Goal: Task Accomplishment & Management: Manage account settings

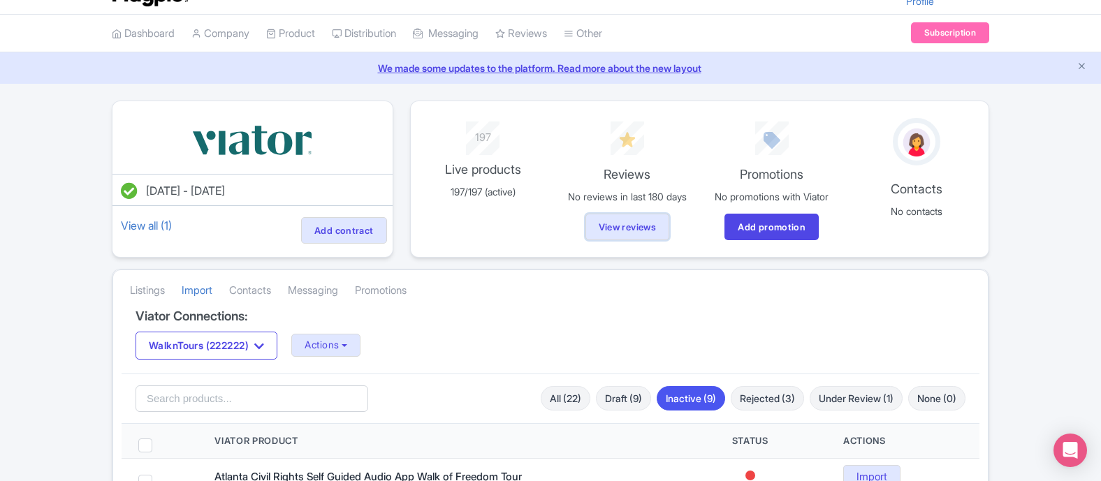
scroll to position [27, 0]
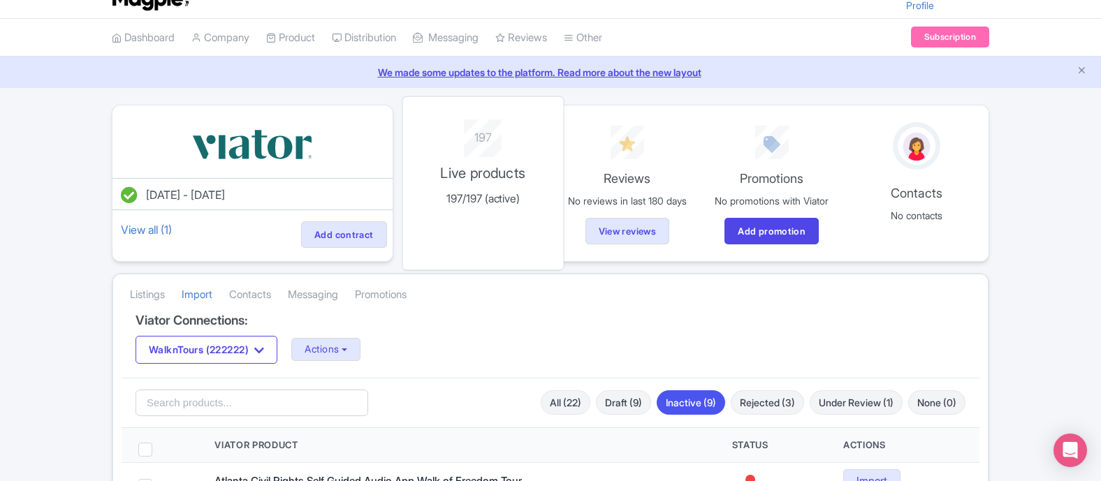
click at [495, 170] on p "Live products" at bounding box center [483, 172] width 142 height 21
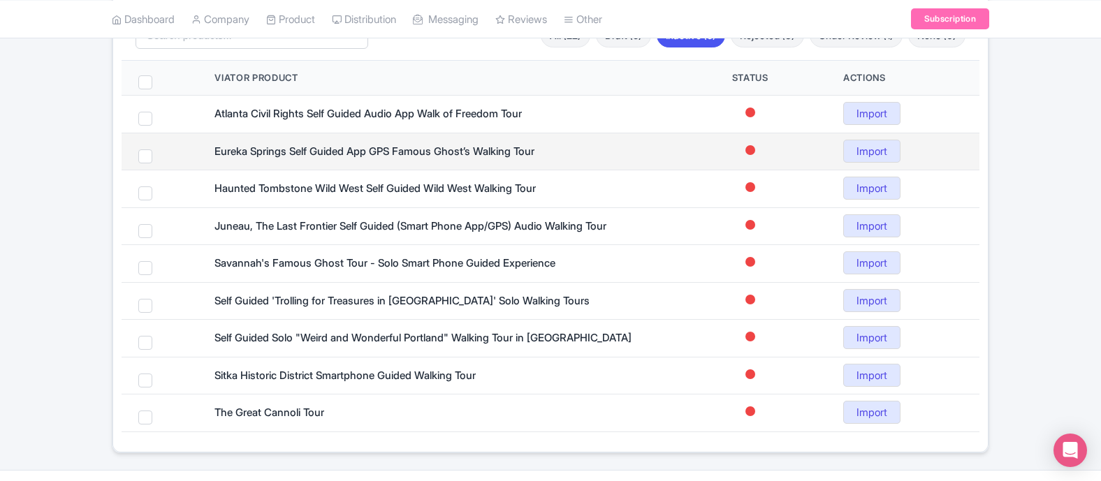
scroll to position [399, 0]
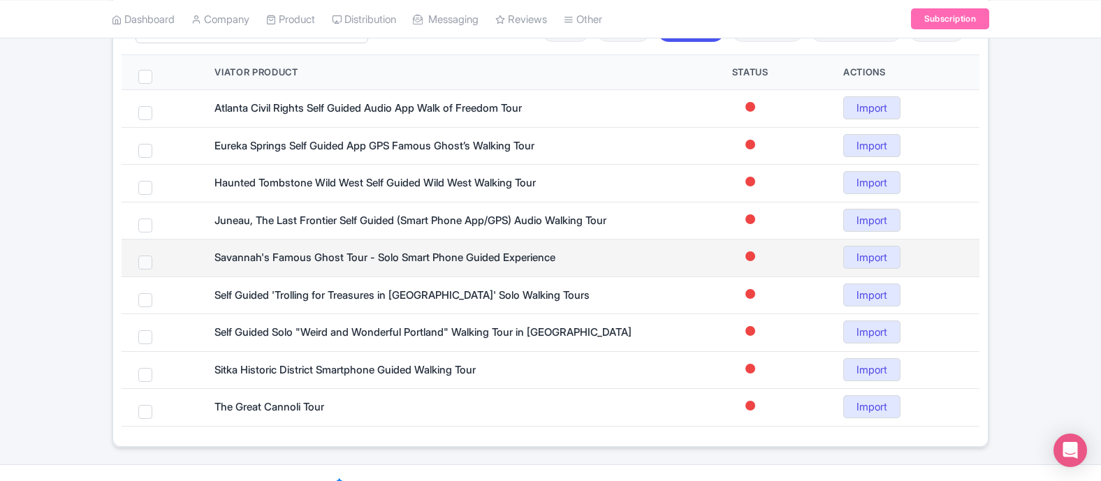
click at [148, 261] on span at bounding box center [145, 263] width 14 height 14
click at [147, 265] on span at bounding box center [145, 263] width 14 height 14
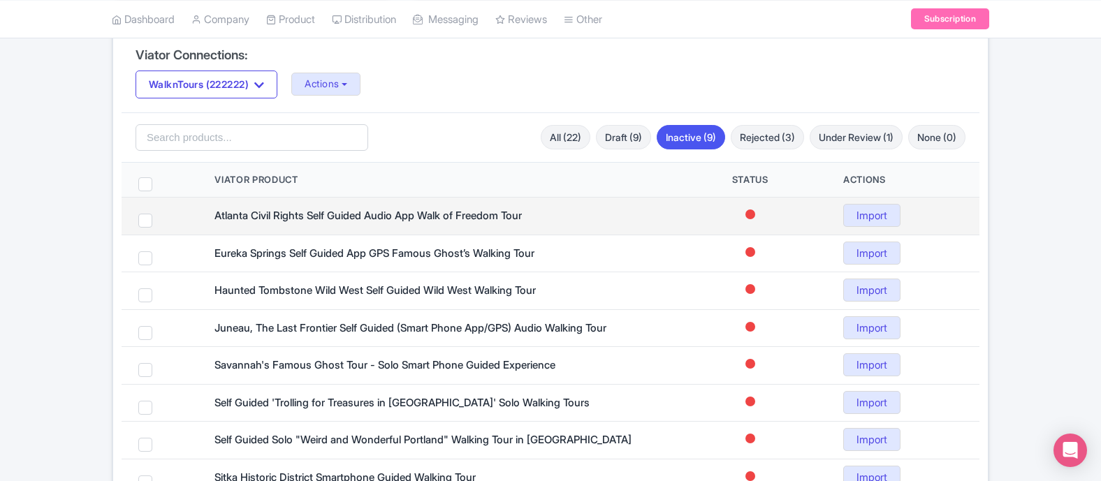
scroll to position [300, 0]
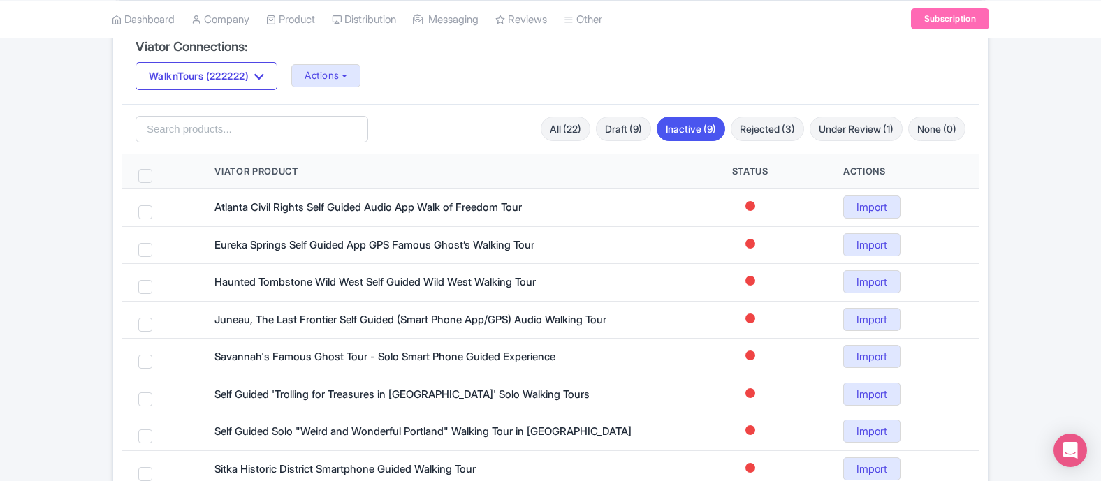
click at [143, 174] on span at bounding box center [145, 176] width 14 height 14
click at [159, 174] on input "checkbox" at bounding box center [163, 173] width 9 height 9
click at [143, 174] on span at bounding box center [145, 176] width 14 height 14
click at [159, 174] on input "checkbox" at bounding box center [163, 173] width 9 height 9
checkbox input "false"
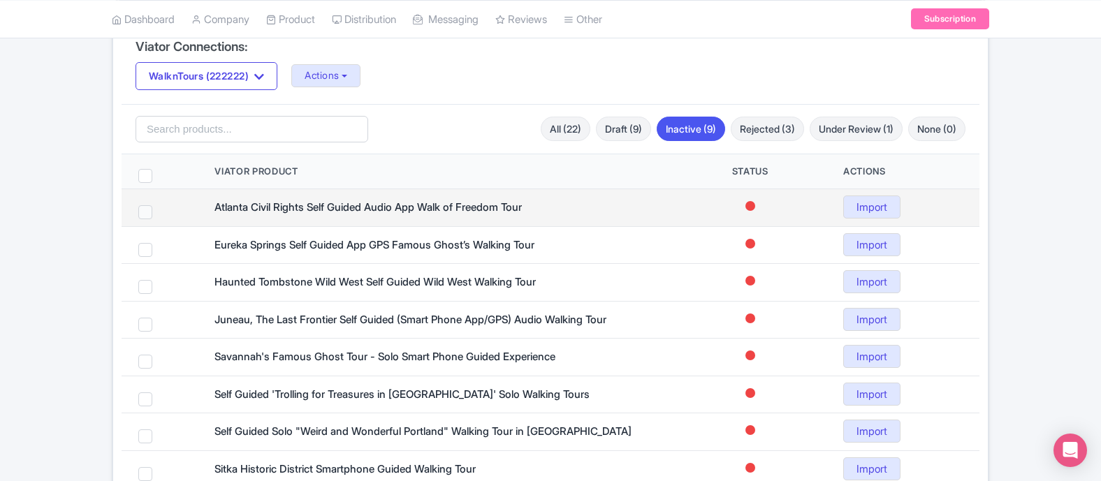
click at [145, 210] on span at bounding box center [145, 212] width 14 height 14
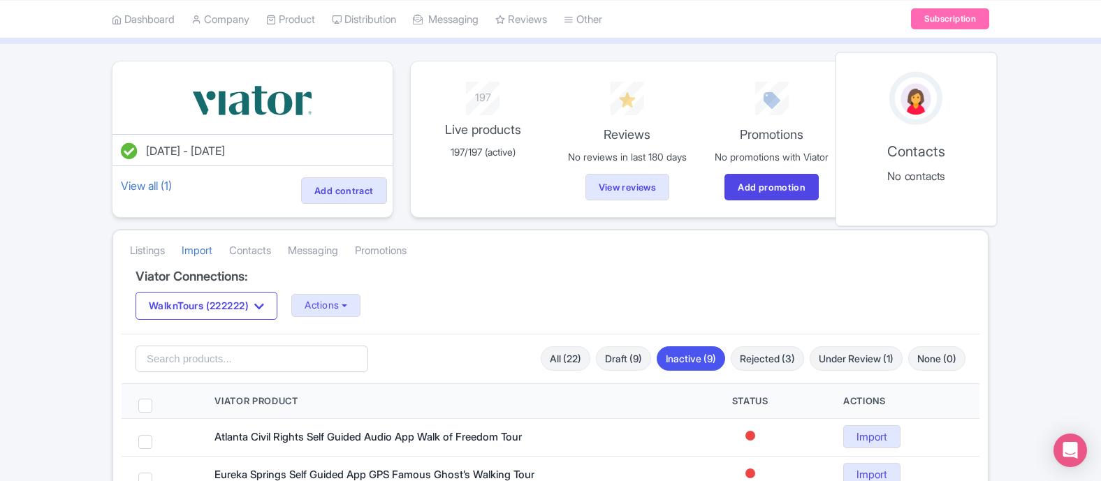
scroll to position [0, 0]
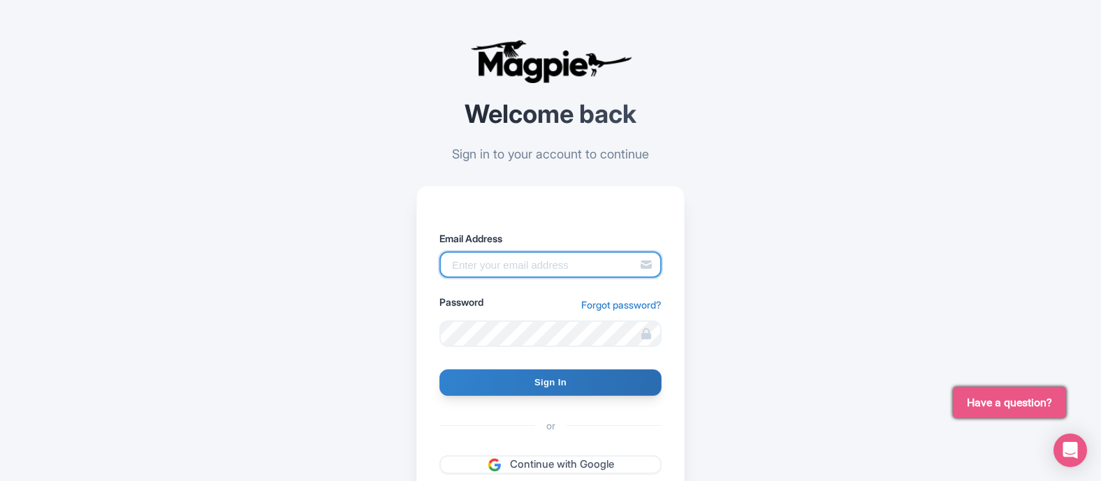
click at [576, 266] on input "Email Address" at bounding box center [550, 264] width 222 height 27
type input "greg@walkntours.com"
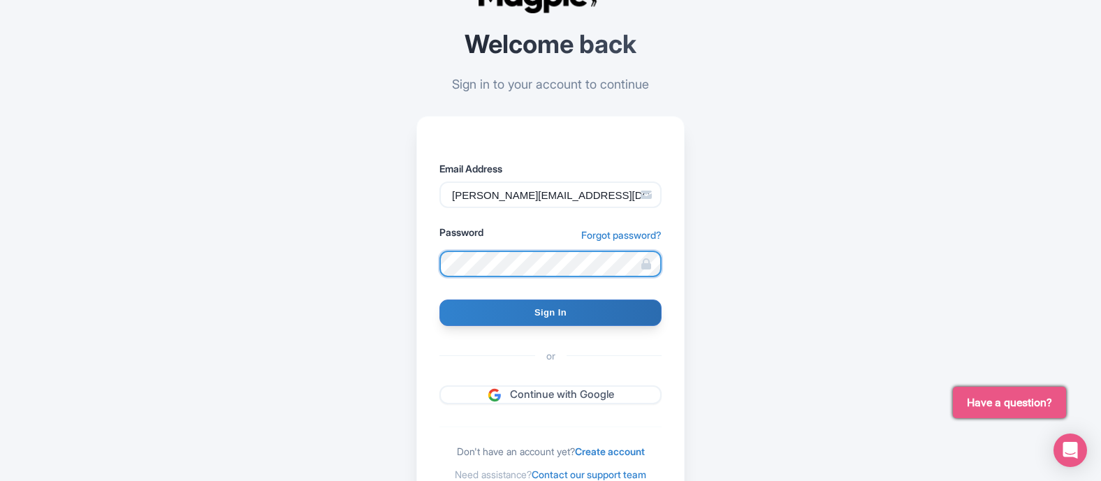
scroll to position [76, 0]
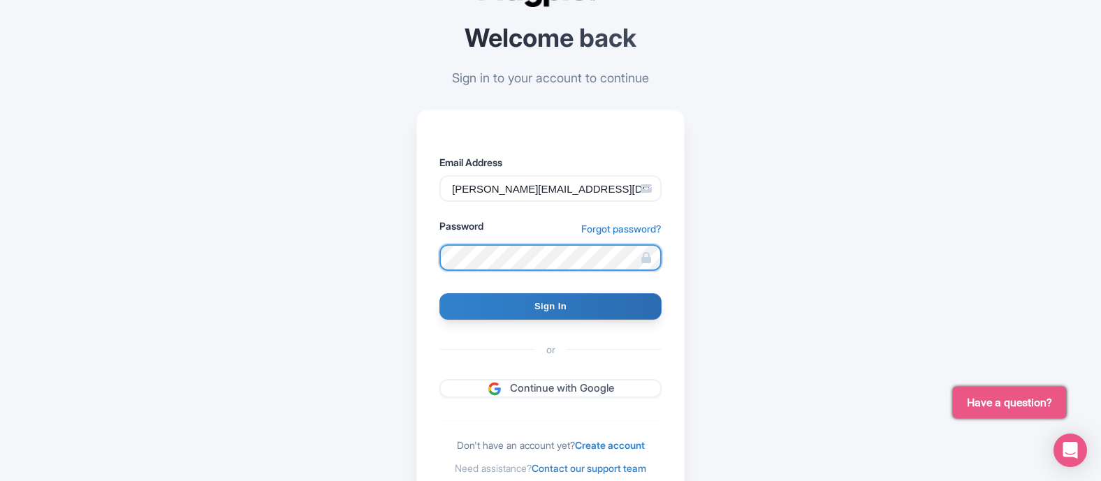
click at [439, 293] on input "Sign In" at bounding box center [550, 306] width 222 height 27
type input "Signing in..."
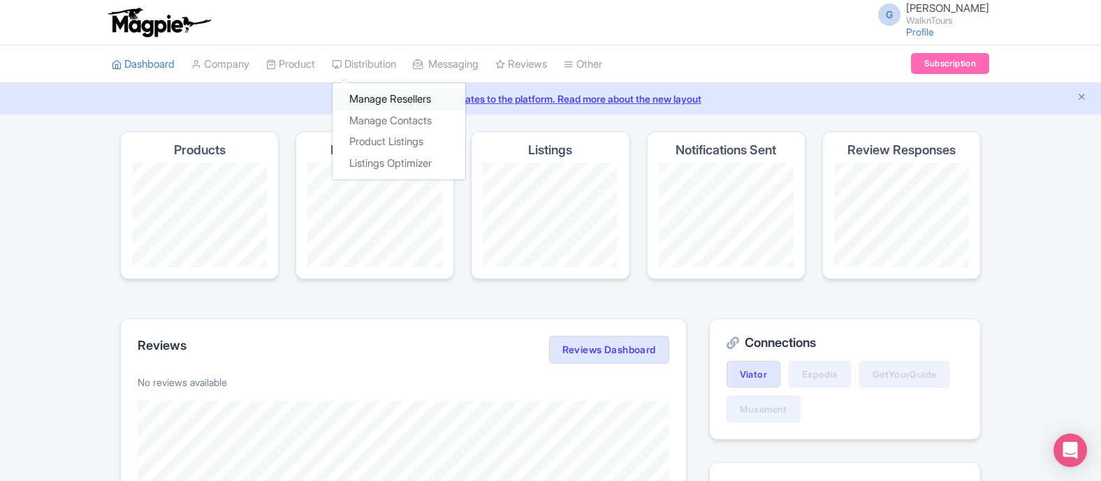
click at [393, 101] on link "Manage Resellers" at bounding box center [398, 100] width 133 height 22
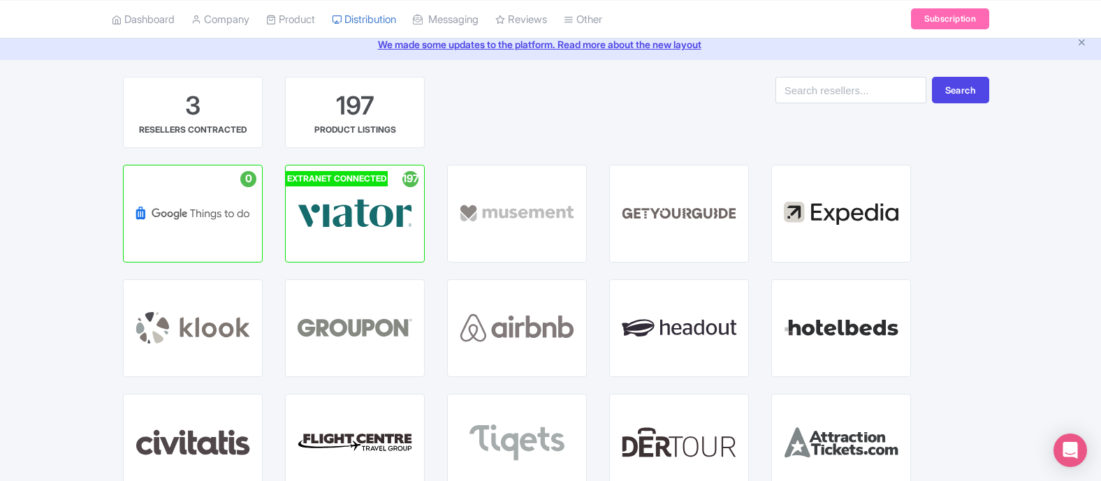
scroll to position [57, 0]
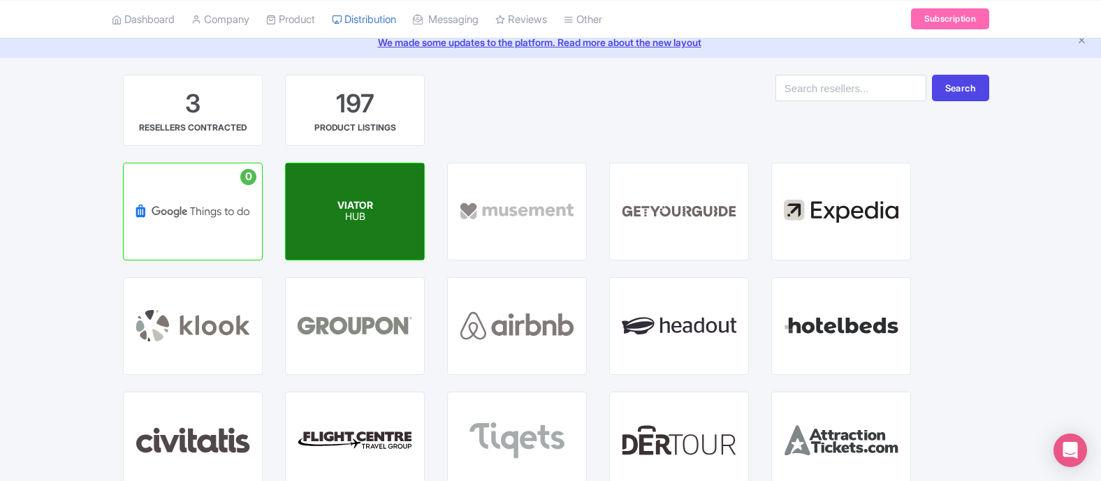
click at [347, 213] on p "HUB" at bounding box center [355, 218] width 36 height 12
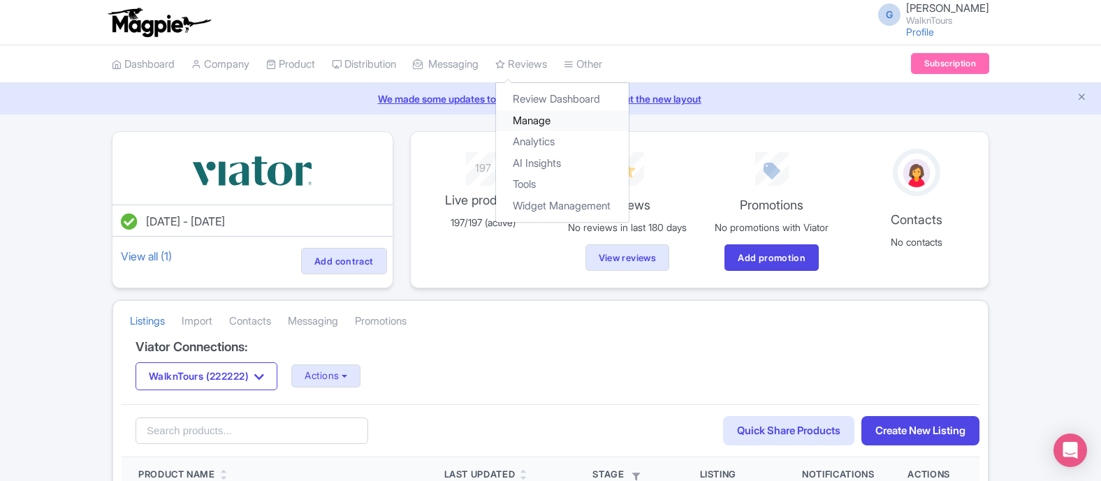
click at [553, 122] on link "Manage" at bounding box center [562, 121] width 133 height 22
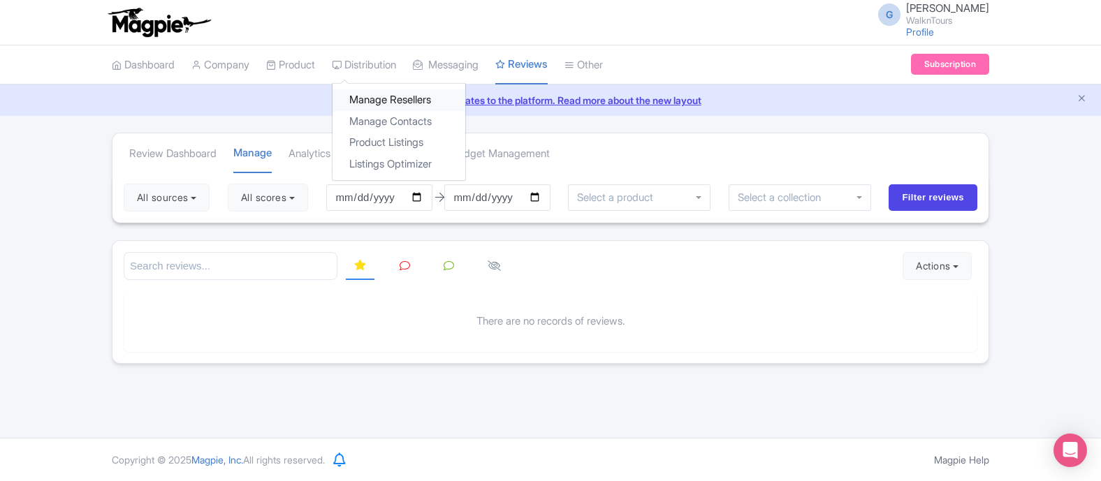
click at [399, 101] on link "Manage Resellers" at bounding box center [398, 100] width 133 height 22
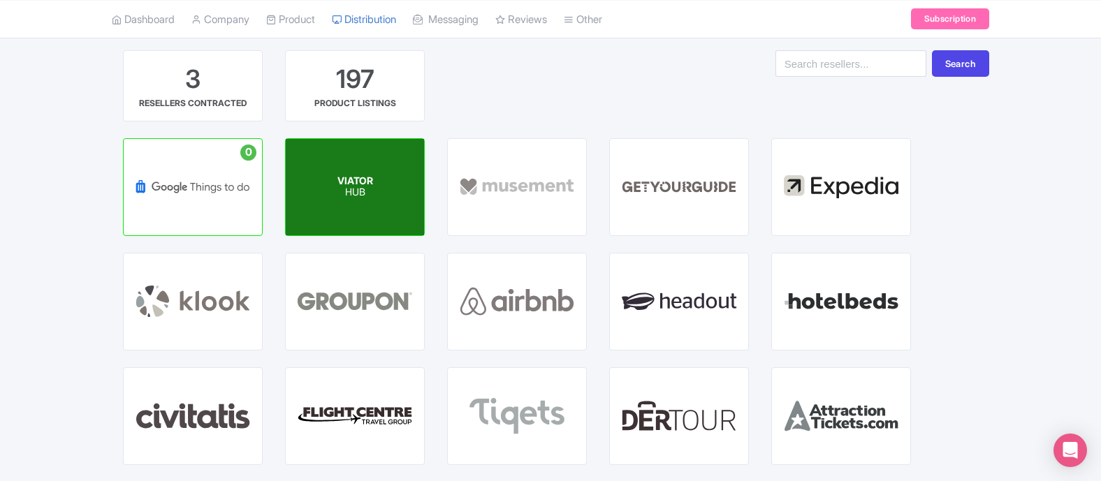
scroll to position [85, 0]
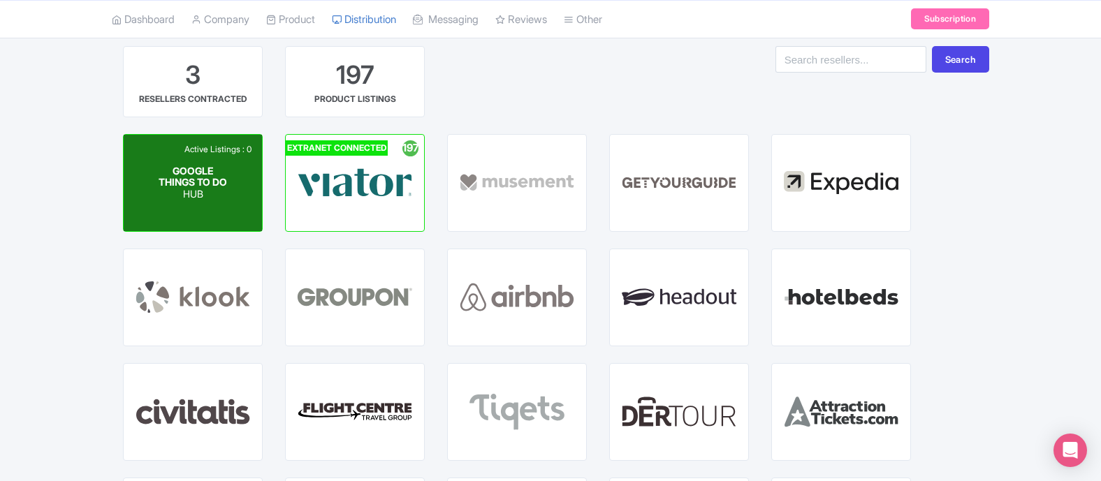
click at [235, 172] on div "Active Listings : 0 GOOGLE THINGS TO DO HUB" at bounding box center [193, 183] width 138 height 96
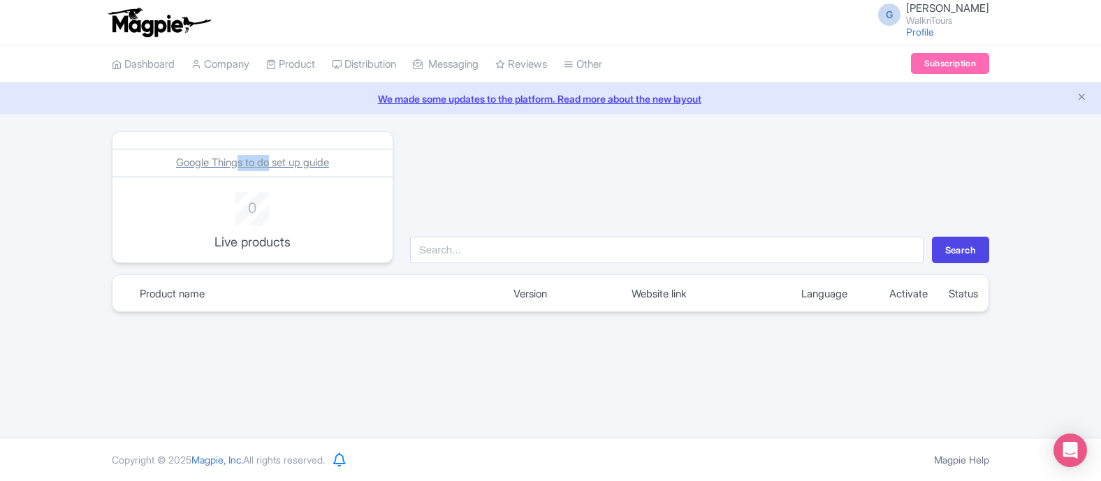
drag, startPoint x: 270, startPoint y: 169, endPoint x: 234, endPoint y: 168, distance: 35.6
click at [234, 168] on div "Google Things to do set up guide" at bounding box center [252, 163] width 263 height 16
click at [233, 168] on span "Google Things to do set up guide" at bounding box center [252, 162] width 153 height 13
click at [169, 65] on link "Dashboard" at bounding box center [143, 64] width 63 height 38
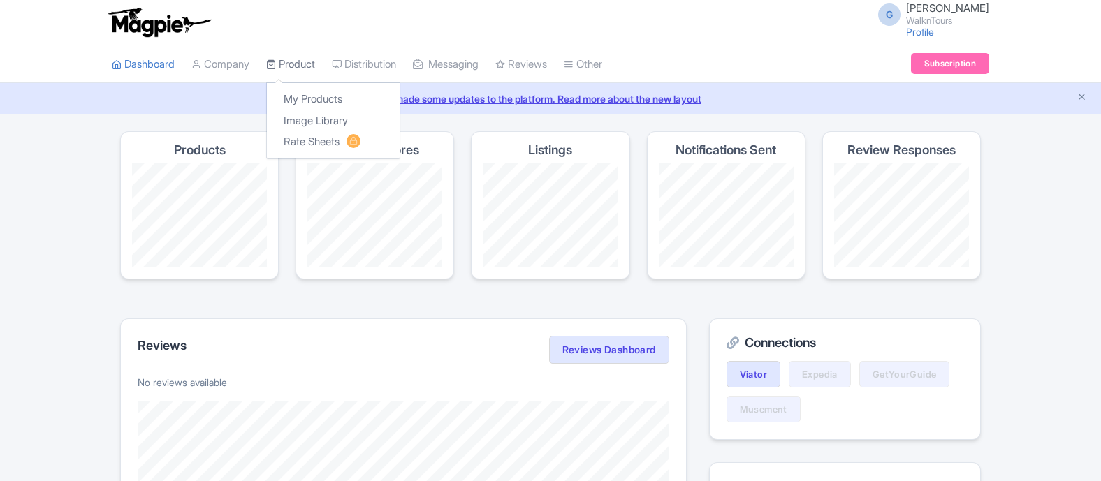
click at [304, 64] on link "Product" at bounding box center [290, 64] width 49 height 38
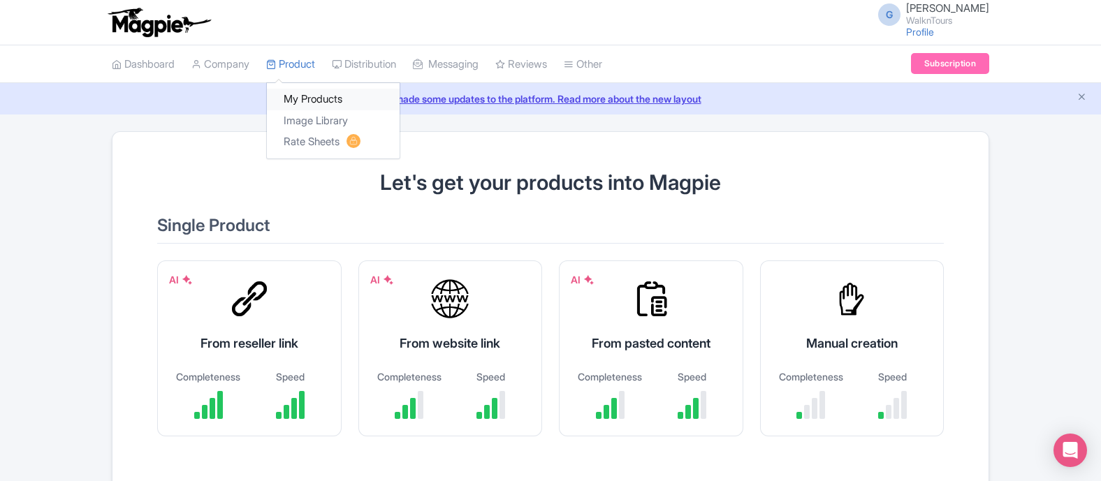
click at [321, 95] on link "My Products" at bounding box center [333, 100] width 133 height 22
click at [335, 100] on link "My Products" at bounding box center [333, 100] width 133 height 22
click at [317, 117] on link "Image Library" at bounding box center [333, 121] width 133 height 22
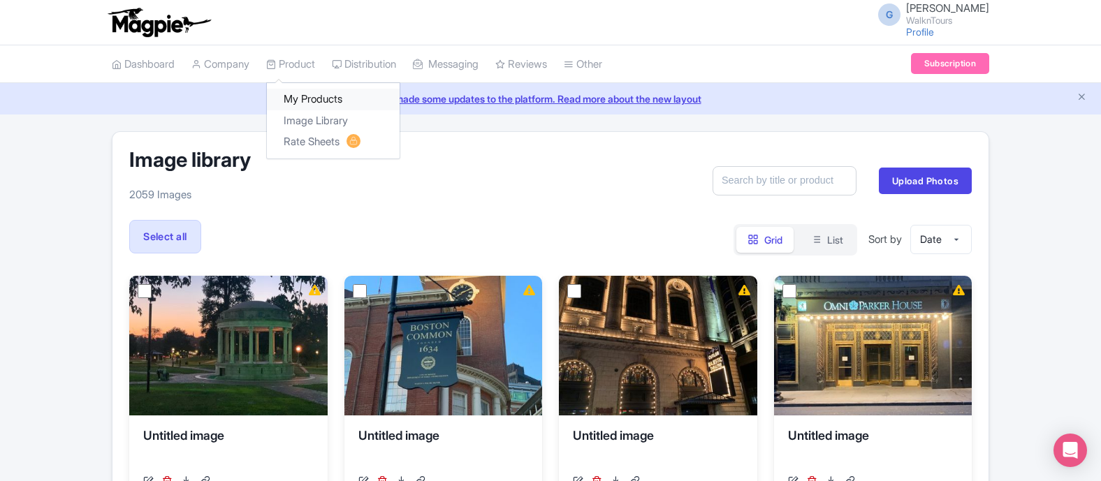
click at [323, 96] on link "My Products" at bounding box center [333, 100] width 133 height 22
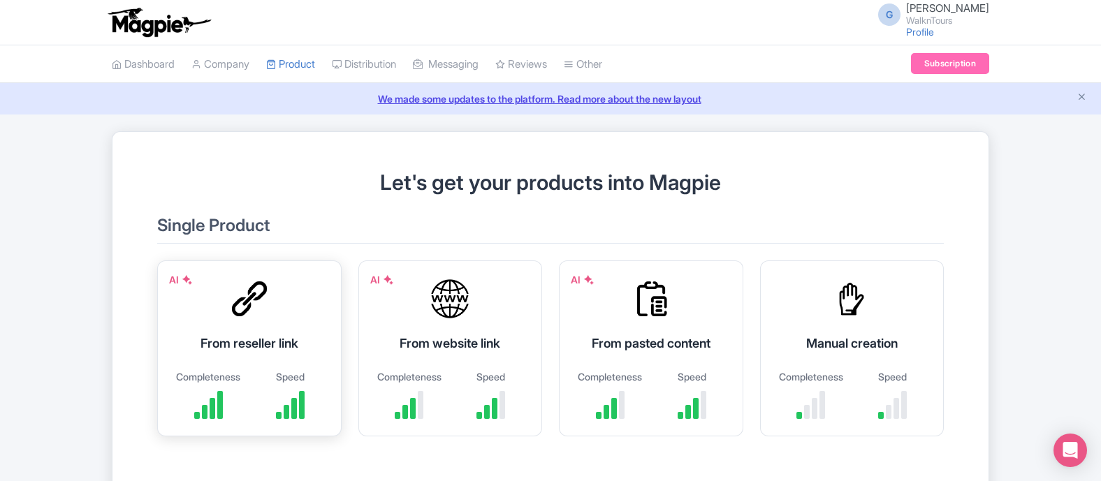
click at [302, 318] on div "AI From reseller link Completeness Speed" at bounding box center [249, 349] width 184 height 176
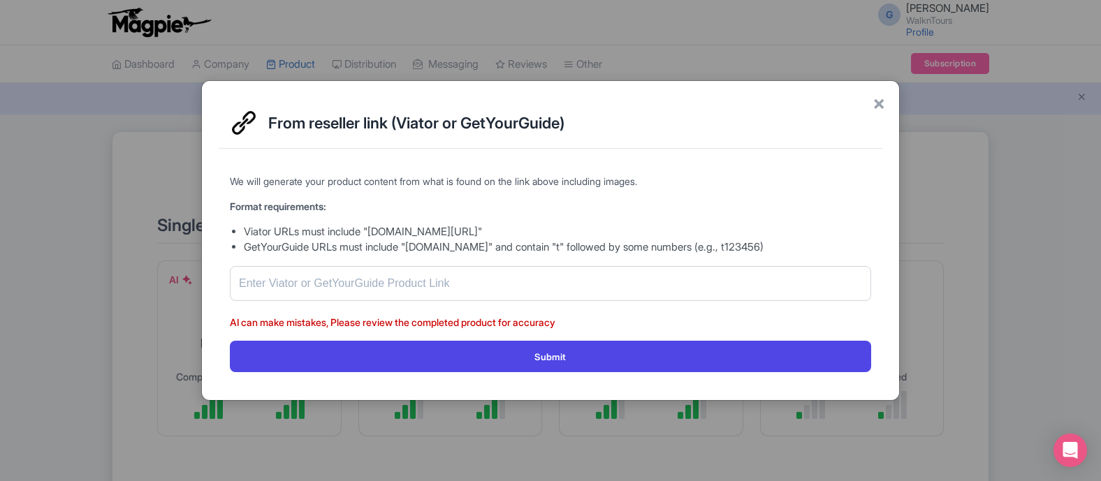
click at [886, 97] on div "× From reseller link (Viator or GetYourGuide) We will generate your product con…" at bounding box center [550, 240] width 698 height 321
click at [877, 110] on span "×" at bounding box center [878, 102] width 13 height 29
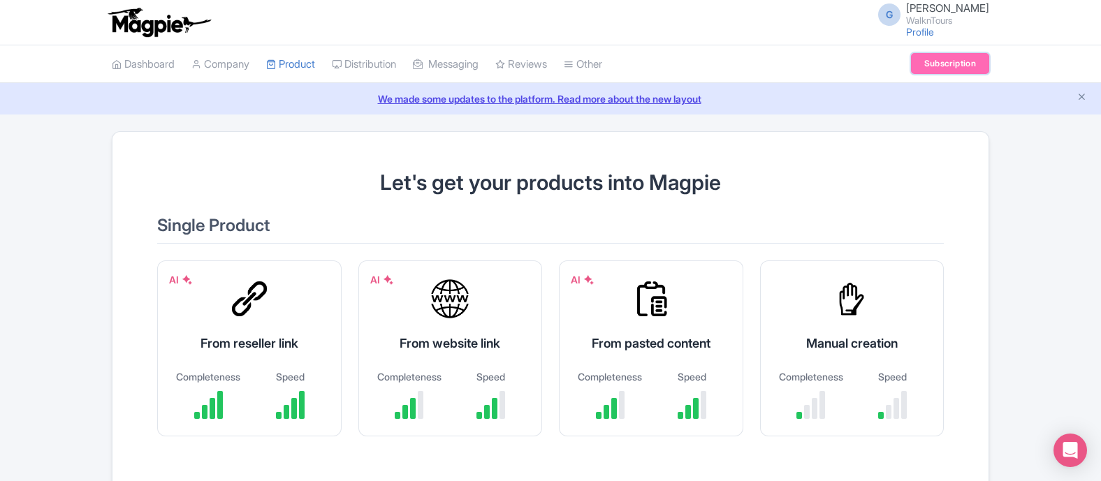
click at [952, 62] on link "Subscription" at bounding box center [950, 63] width 78 height 21
click at [318, 98] on link "My Products" at bounding box center [333, 100] width 133 height 22
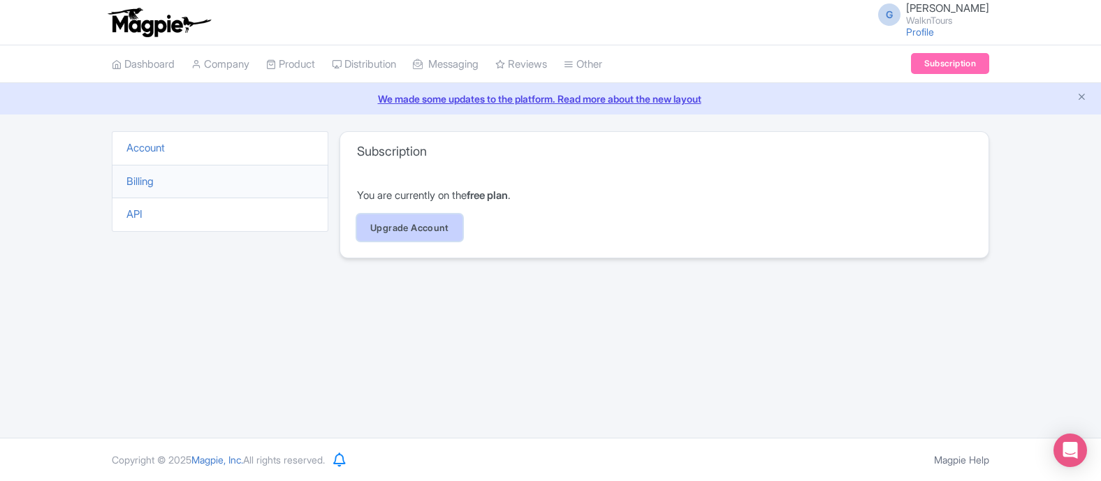
click at [409, 230] on link "Upgrade Account" at bounding box center [409, 227] width 105 height 27
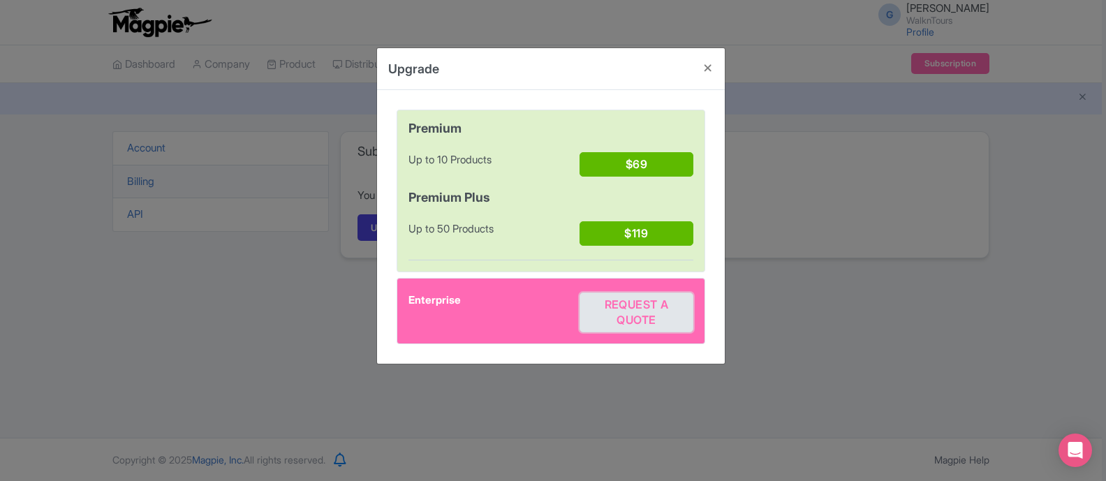
click at [664, 316] on button "Request a quote" at bounding box center [637, 313] width 114 height 40
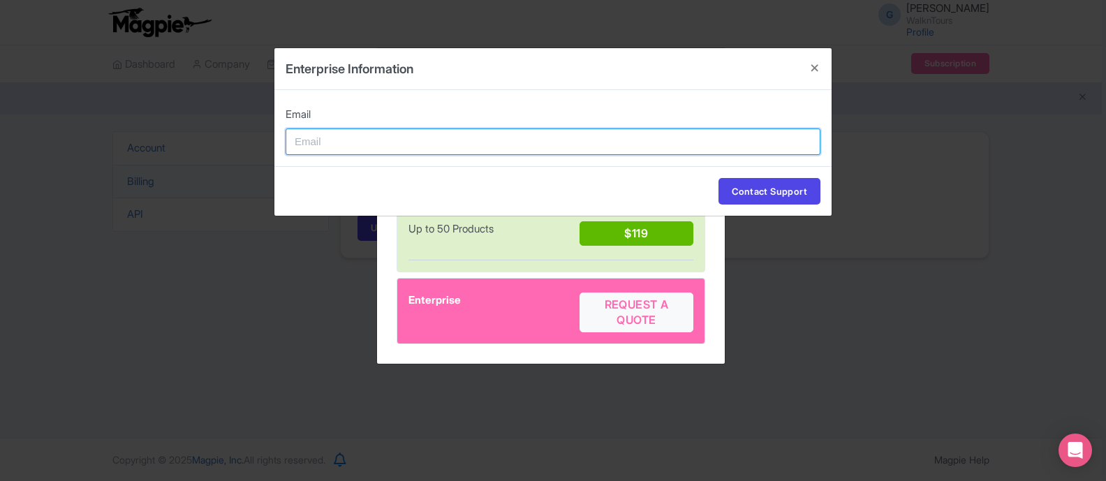
click at [374, 139] on input "Email" at bounding box center [553, 142] width 535 height 27
type input "[PERSON_NAME][EMAIL_ADDRESS][DOMAIN_NAME]"
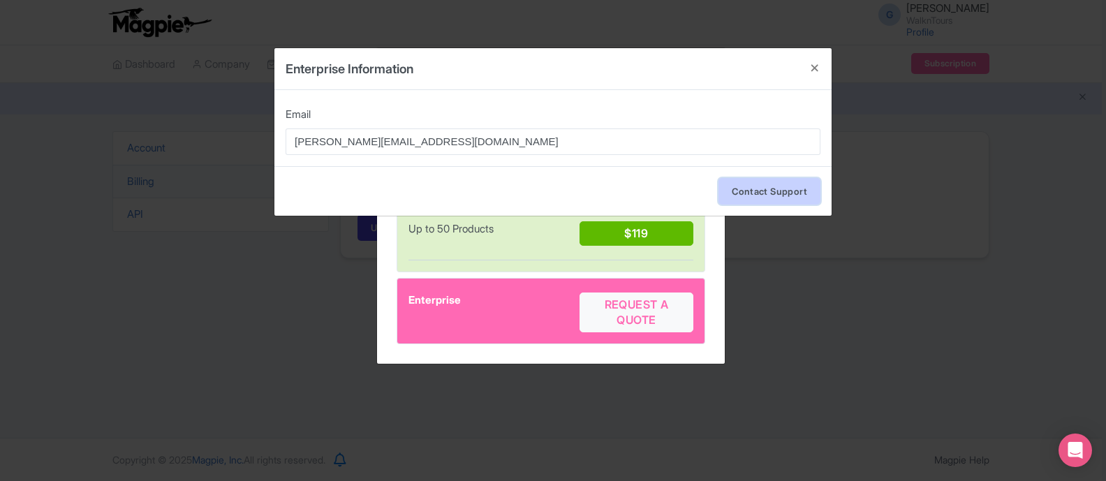
click at [754, 192] on button "Contact Support" at bounding box center [770, 191] width 102 height 27
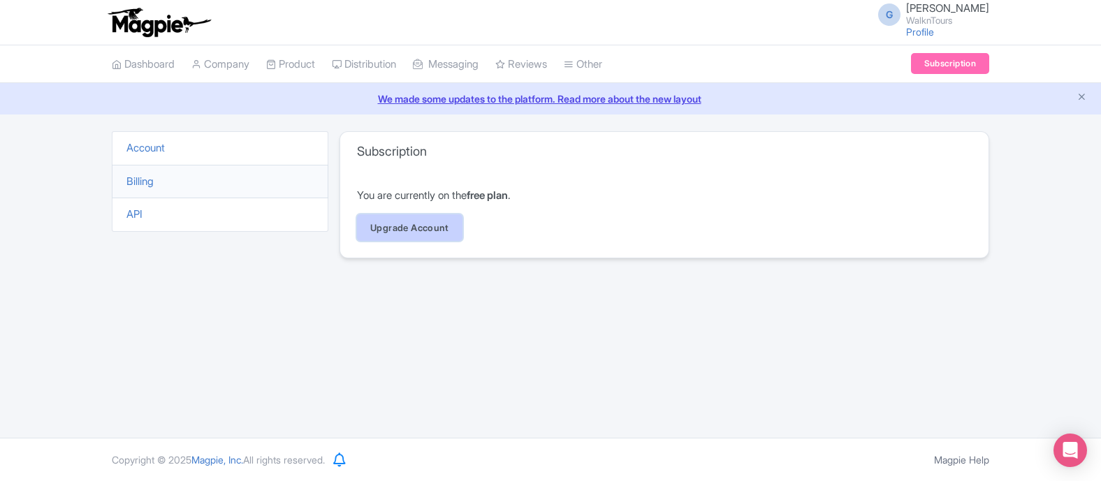
click at [421, 235] on link "Upgrade Account" at bounding box center [409, 227] width 105 height 27
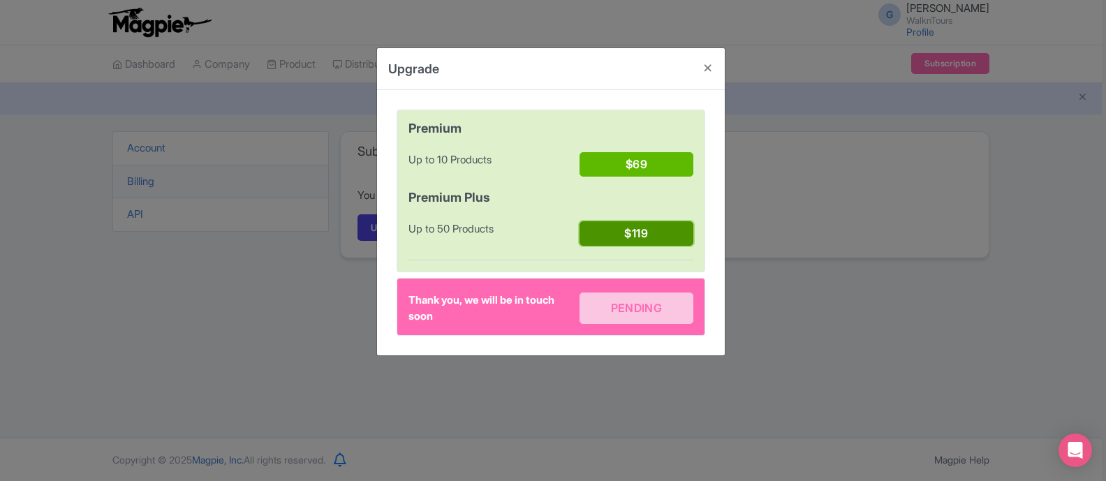
click at [647, 232] on button "$119" at bounding box center [637, 233] width 114 height 24
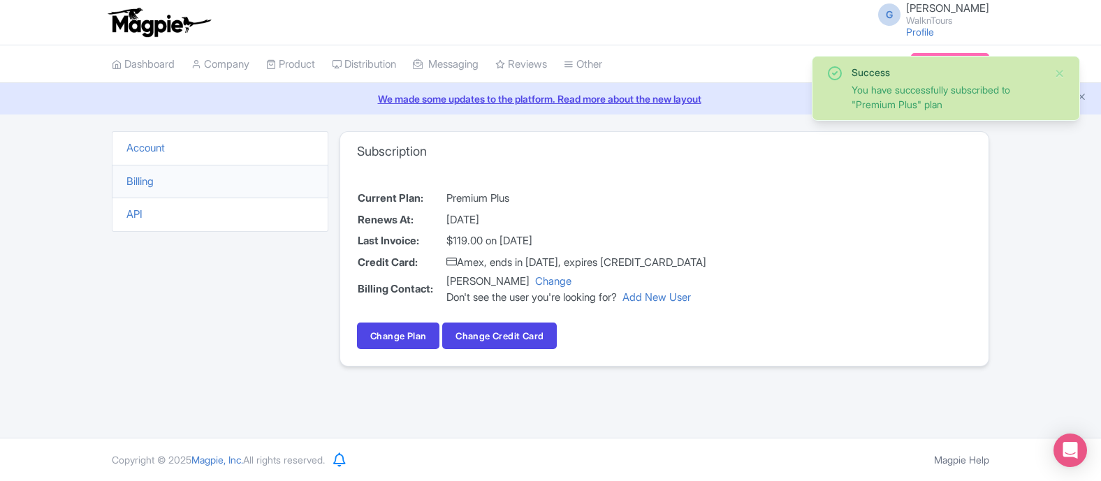
click at [1049, 240] on div "Success You have successfully subscribed to "Premium Plus" plan Account Billing…" at bounding box center [550, 257] width 1101 height 252
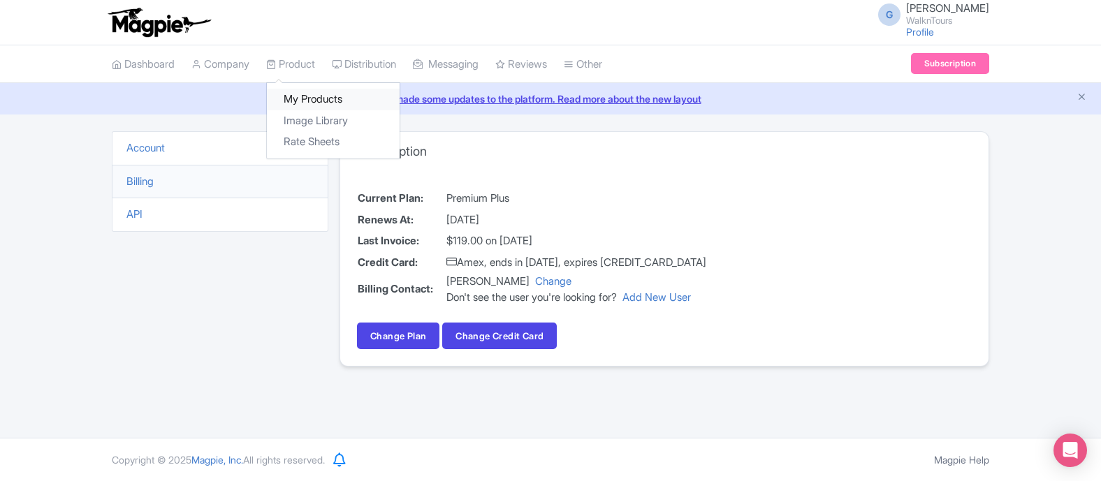
click at [320, 95] on link "My Products" at bounding box center [333, 100] width 133 height 22
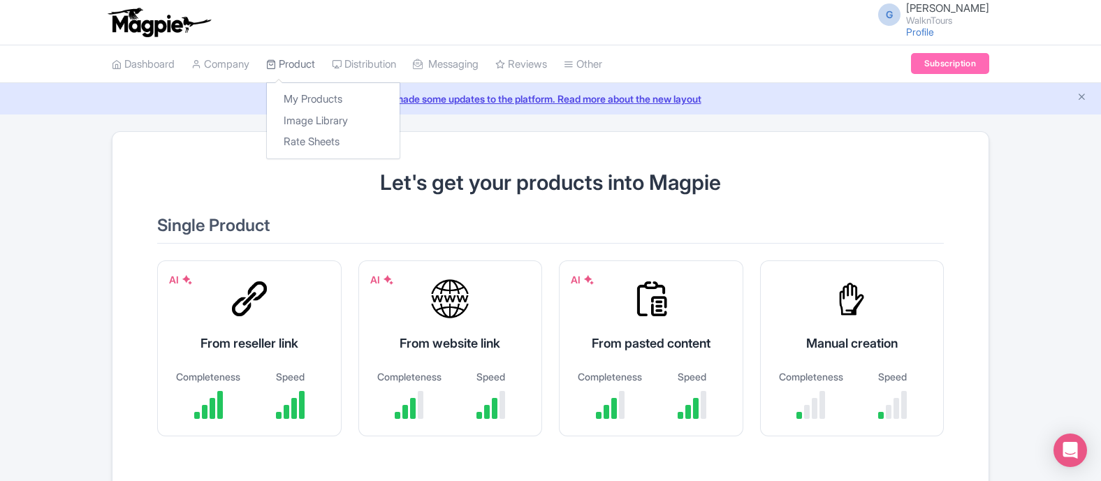
click at [309, 66] on link "Product" at bounding box center [290, 64] width 49 height 38
click at [298, 61] on link "Product" at bounding box center [290, 64] width 49 height 38
click at [951, 63] on link "Subscription" at bounding box center [950, 63] width 78 height 21
click at [327, 100] on link "My Products" at bounding box center [333, 100] width 133 height 22
click at [245, 68] on link "Company" at bounding box center [220, 64] width 58 height 38
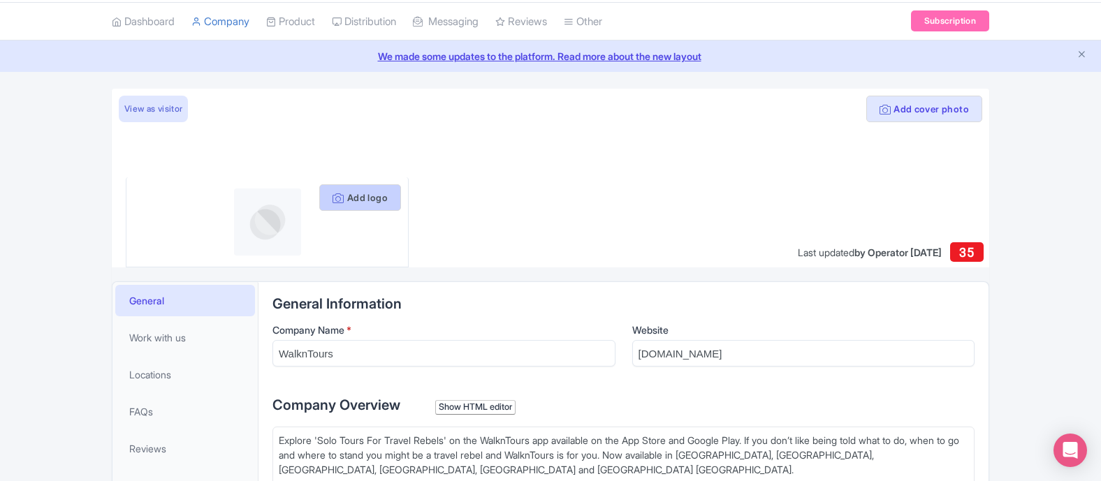
scroll to position [38, 0]
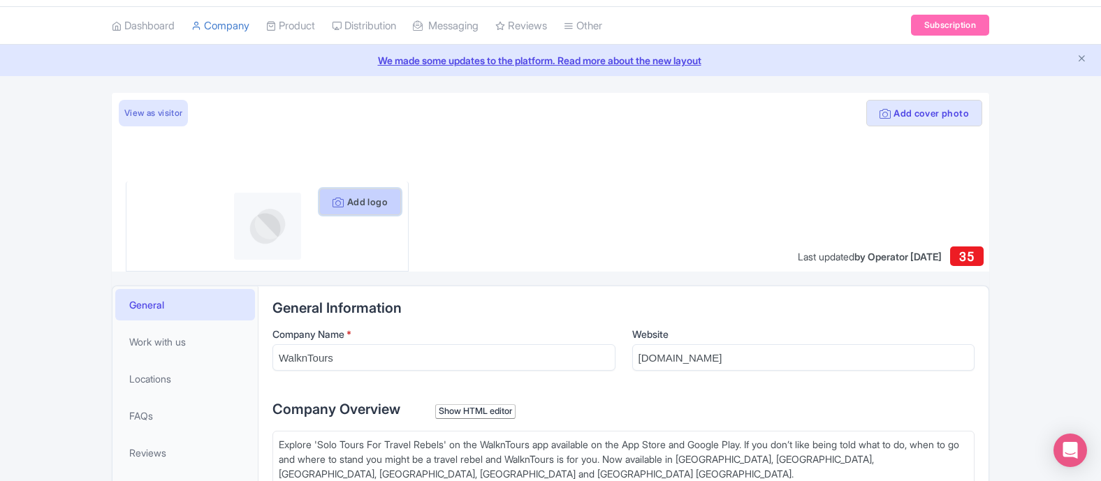
click at [358, 209] on button "Add logo" at bounding box center [360, 202] width 82 height 27
click at [374, 203] on button "Add logo" at bounding box center [360, 202] width 82 height 27
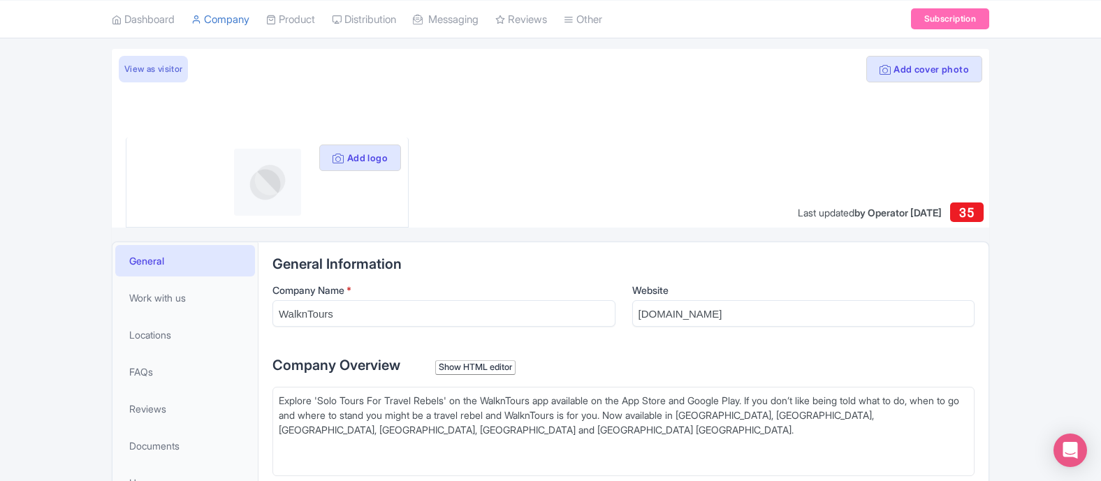
scroll to position [103, 0]
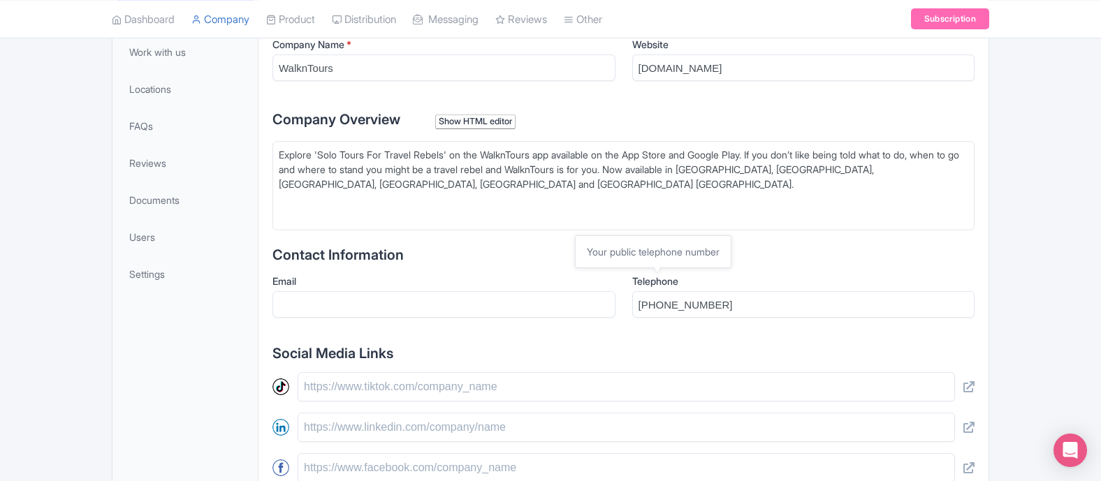
scroll to position [293, 0]
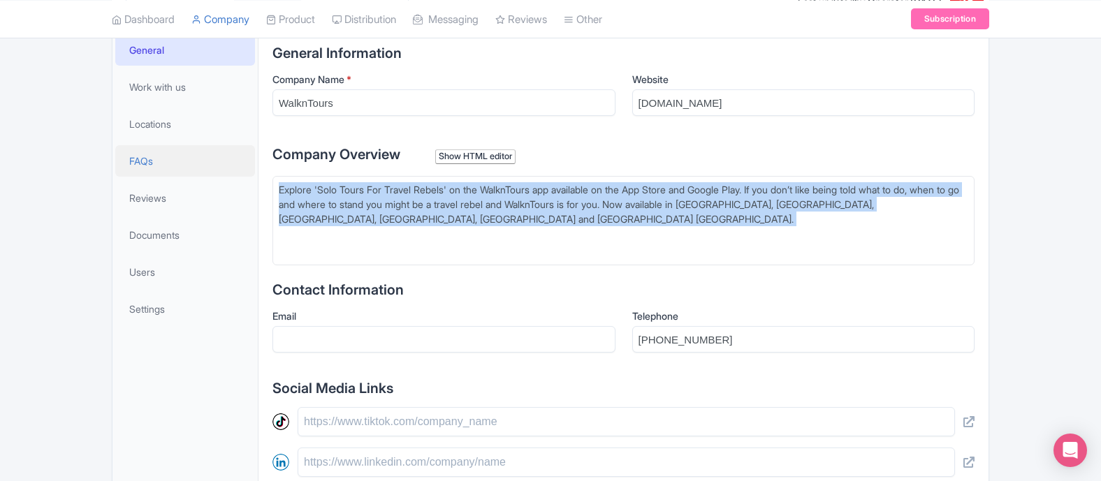
drag, startPoint x: 467, startPoint y: 235, endPoint x: 235, endPoint y: 170, distance: 240.6
click at [235, 170] on div "General Work with us Locations FAQs Reviews Documents Users Settings General In…" at bounding box center [550, 415] width 877 height 769
type trix-editor "<div>Explore 'Solo Tours For Travel Rebels' on the WalknTours app available on …"
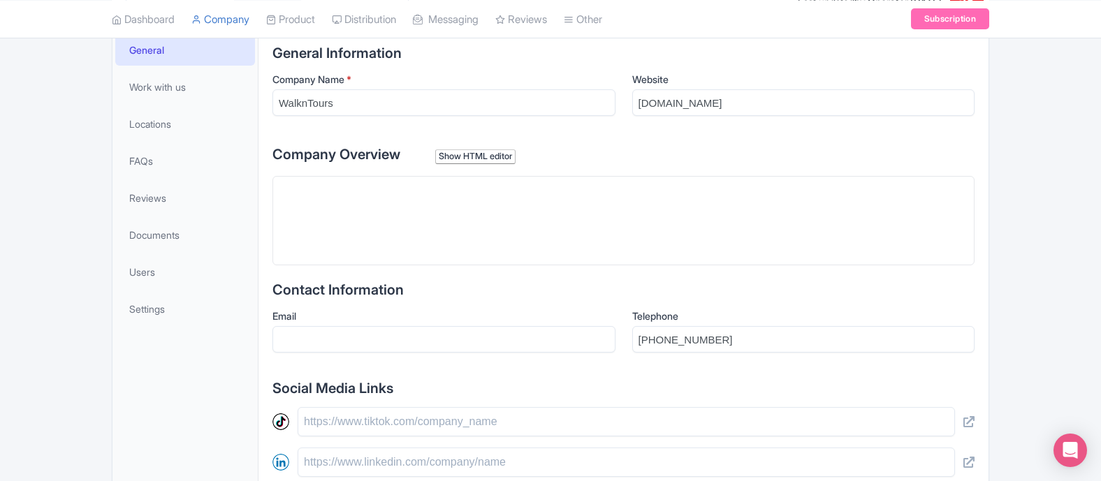
click at [323, 224] on trix-editor at bounding box center [623, 220] width 702 height 89
paste trix-editor "<div>Smartphone-guided (GPS) audio walking and driving tours.<br>Explore at you…"
type trix-editor "<div>Smartphone-guided (GPS) audio walking and driving tours.<br>Explore at you…"
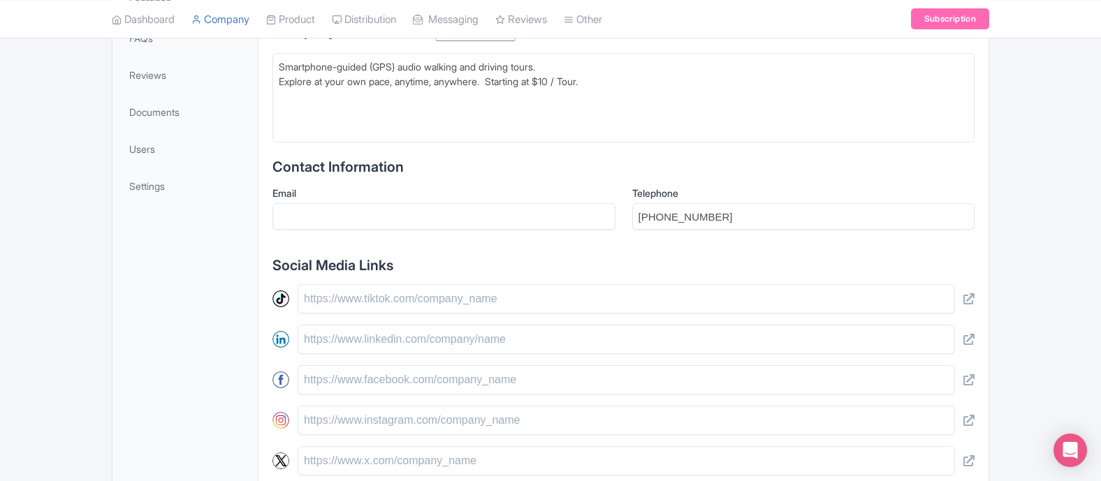
scroll to position [448, 0]
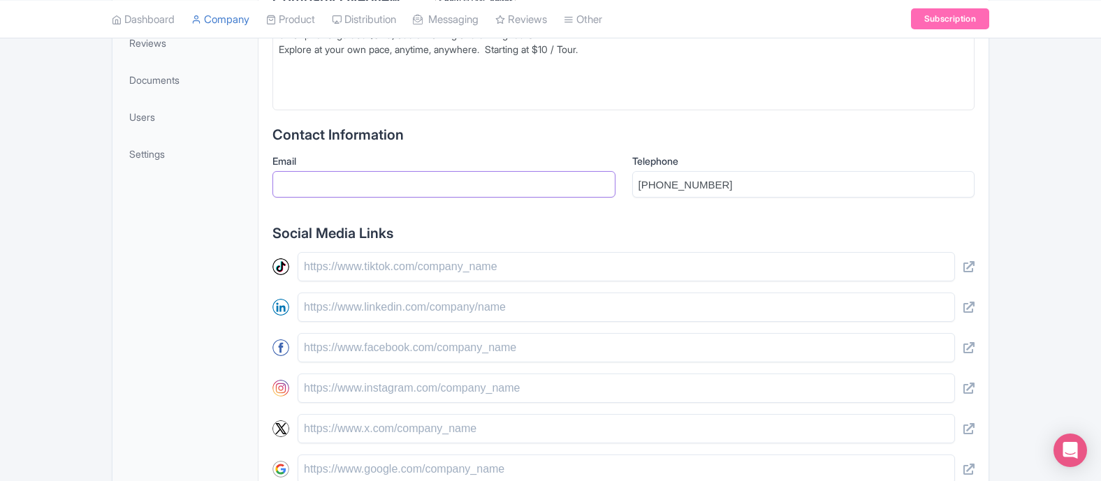
click at [369, 189] on input "Email" at bounding box center [443, 184] width 343 height 27
type input "greg@walkntours.com"
click at [675, 215] on div "General Information Company Name * WalknTours Website walkntours.com Company Ov…" at bounding box center [623, 241] width 702 height 703
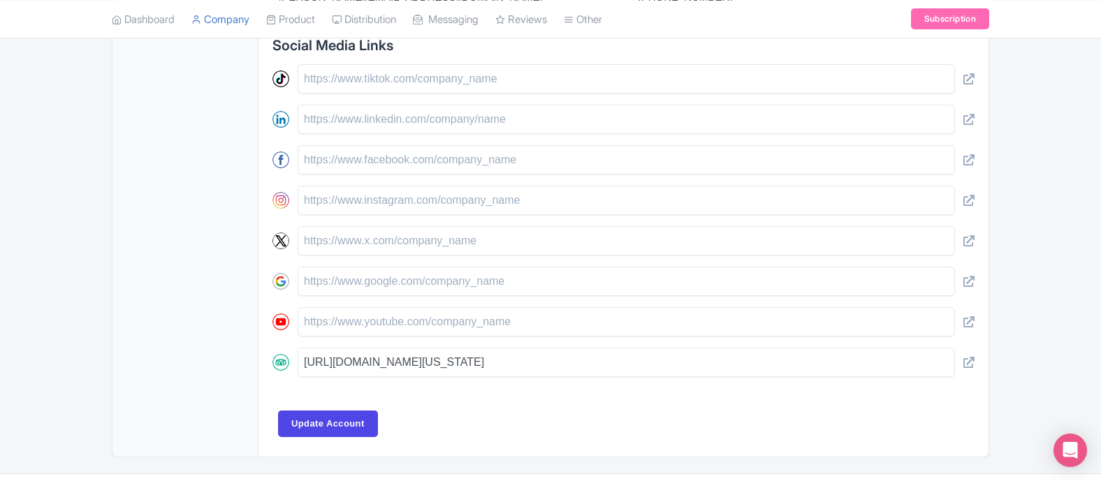
scroll to position [609, 0]
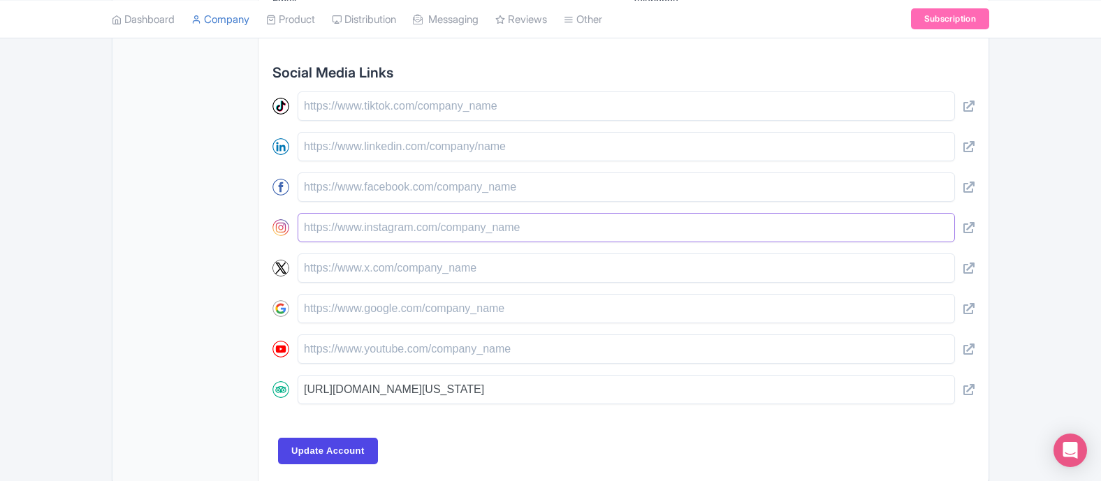
click at [348, 226] on input "text" at bounding box center [626, 227] width 657 height 29
type input "walkntours"
click at [1039, 198] on div "Add cover photo View as visitor Add logo Last updated by Operator Oct 08, 2025 …" at bounding box center [550, 3] width 1101 height 962
click at [475, 317] on input "text" at bounding box center [626, 308] width 657 height 29
type input "WalknTours"
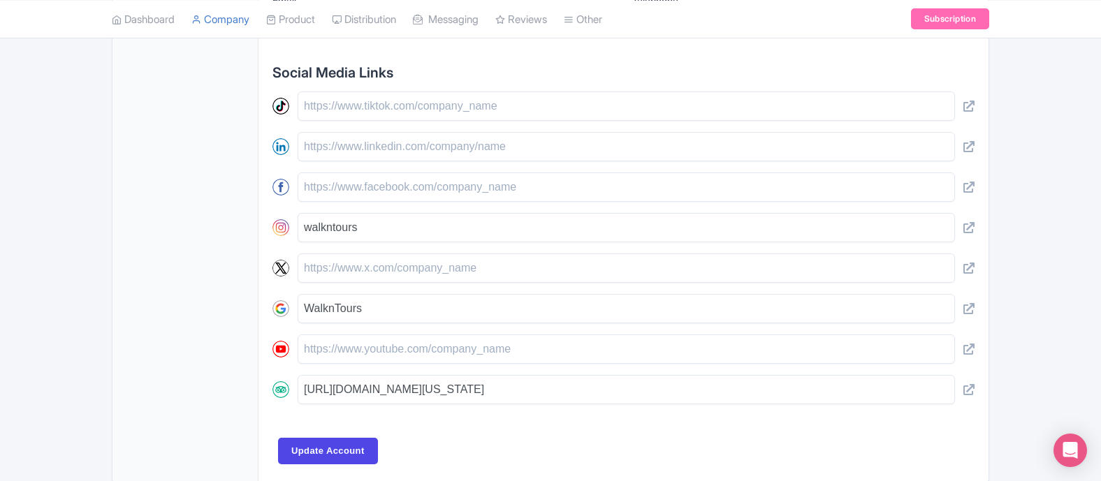
click at [1045, 311] on div "Add cover photo View as visitor Add logo Last updated by Operator Oct 08, 2025 …" at bounding box center [550, 3] width 1101 height 962
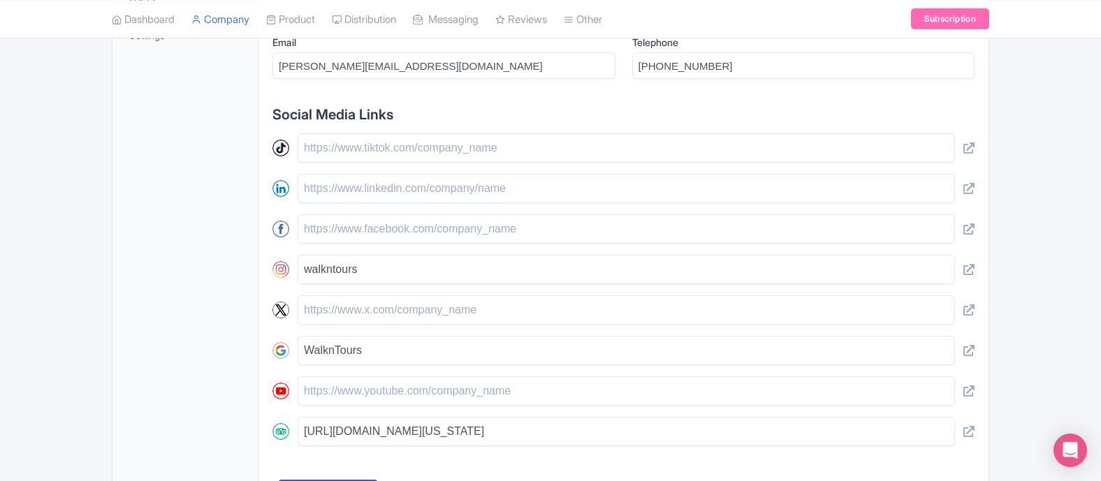
scroll to position [564, 0]
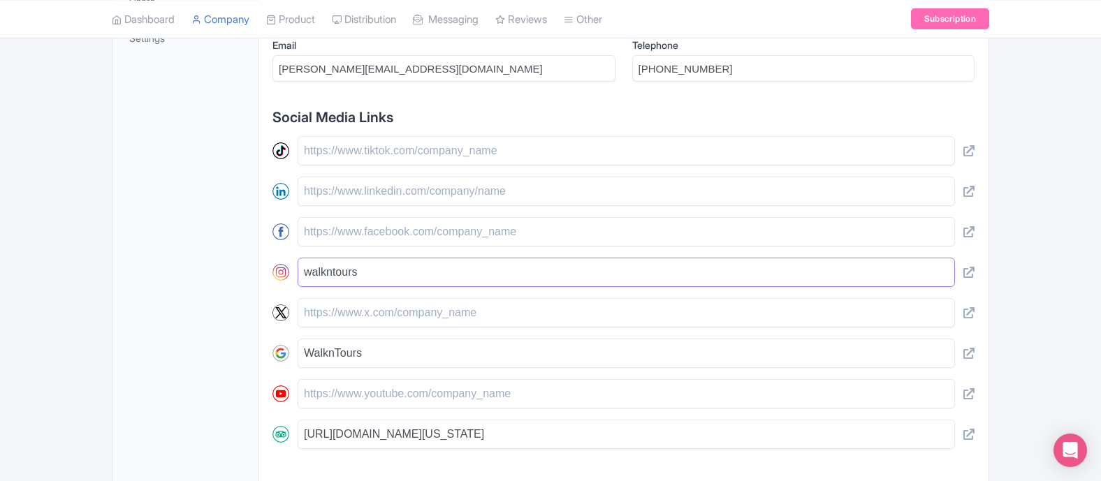
drag, startPoint x: 388, startPoint y: 275, endPoint x: 233, endPoint y: 275, distance: 155.1
click at [263, 275] on div "General Information Company Name * WalknTours Website walkntours.com Company Ov…" at bounding box center [623, 144] width 730 height 768
paste input "https://www.instagram.com/walkntours/?hl=en"
type input "https://www.instagram.com/walkntours/?hl=en"
click at [1050, 312] on div "Add cover photo View as visitor Add logo Last updated by Operator Oct 08, 2025 …" at bounding box center [550, 48] width 1101 height 962
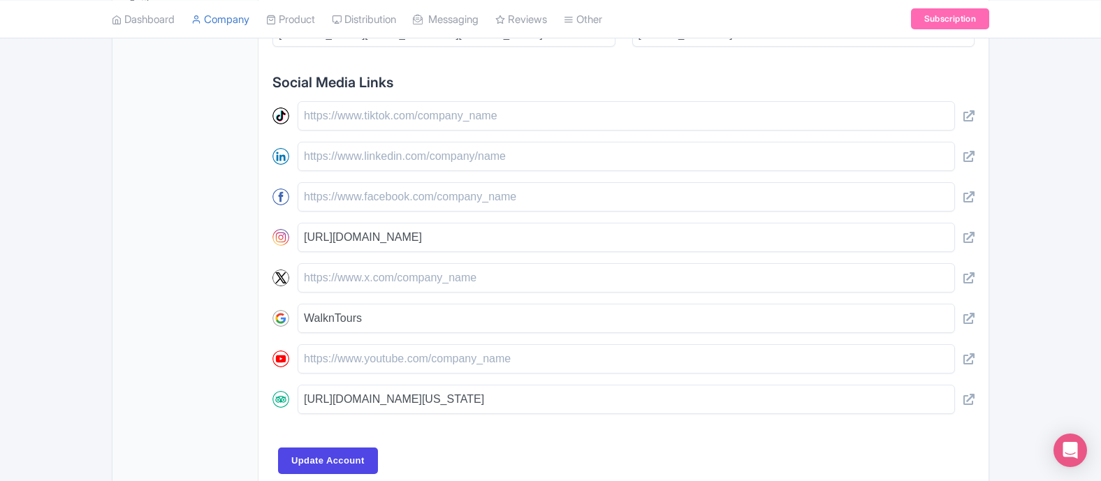
scroll to position [672, 0]
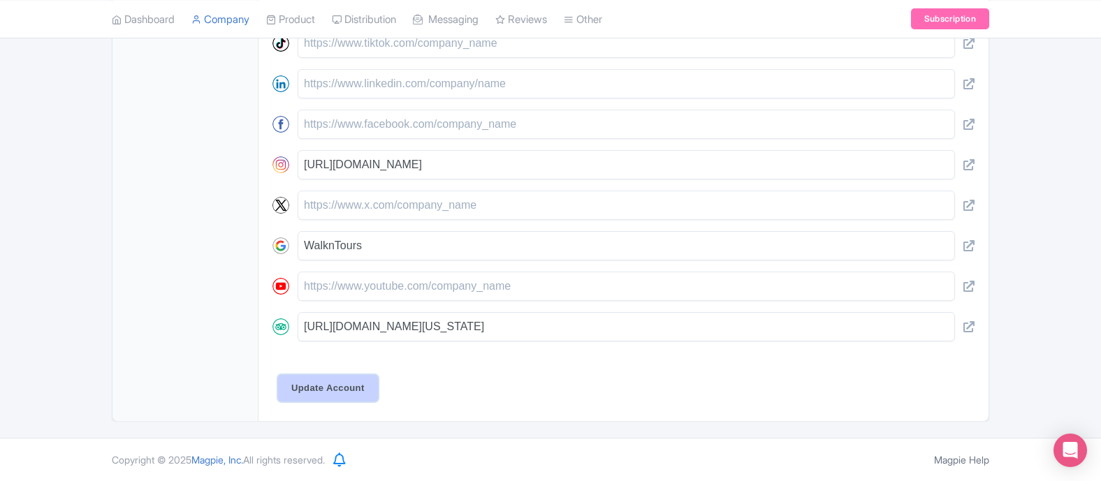
click at [331, 390] on input "Update Account" at bounding box center [328, 388] width 100 height 27
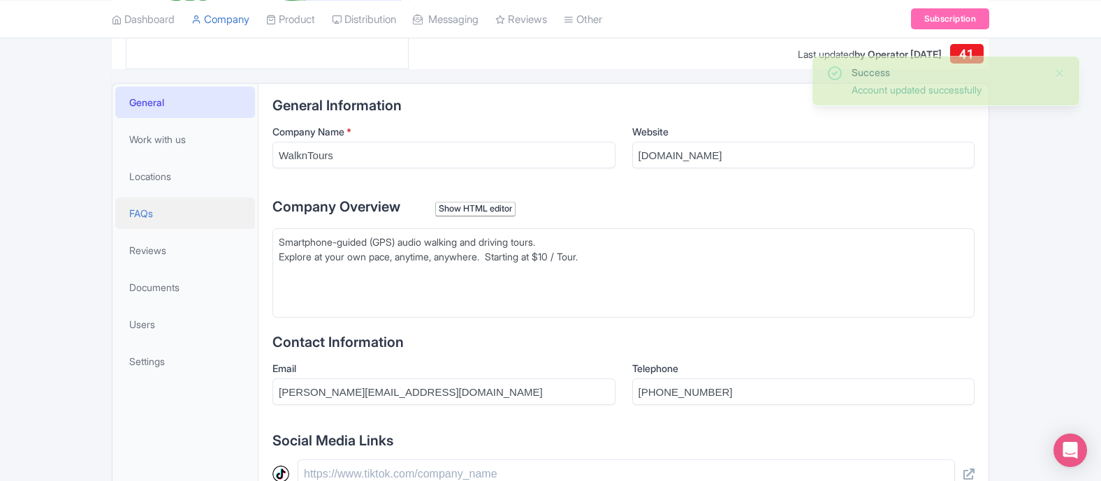
scroll to position [251, 0]
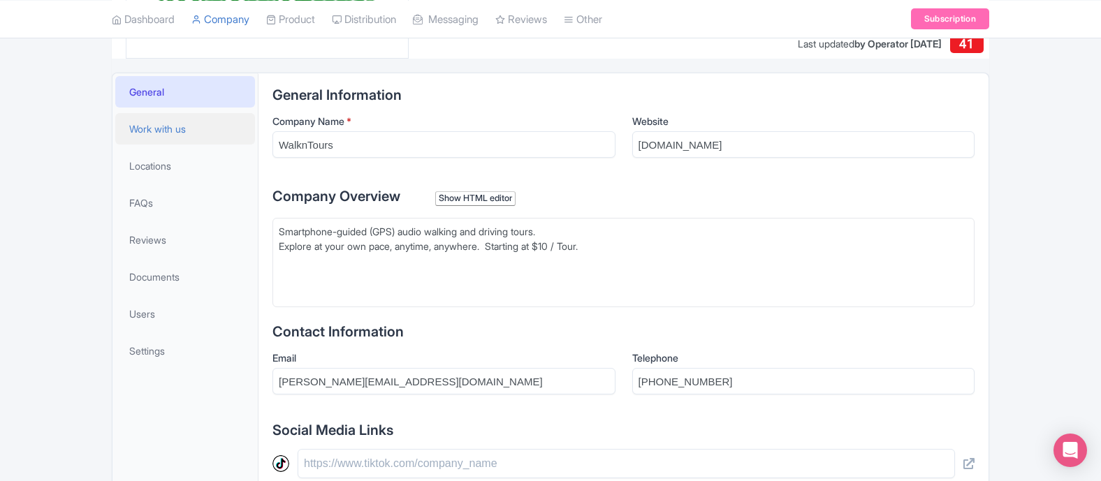
click at [173, 130] on span "Work with us" at bounding box center [157, 129] width 57 height 15
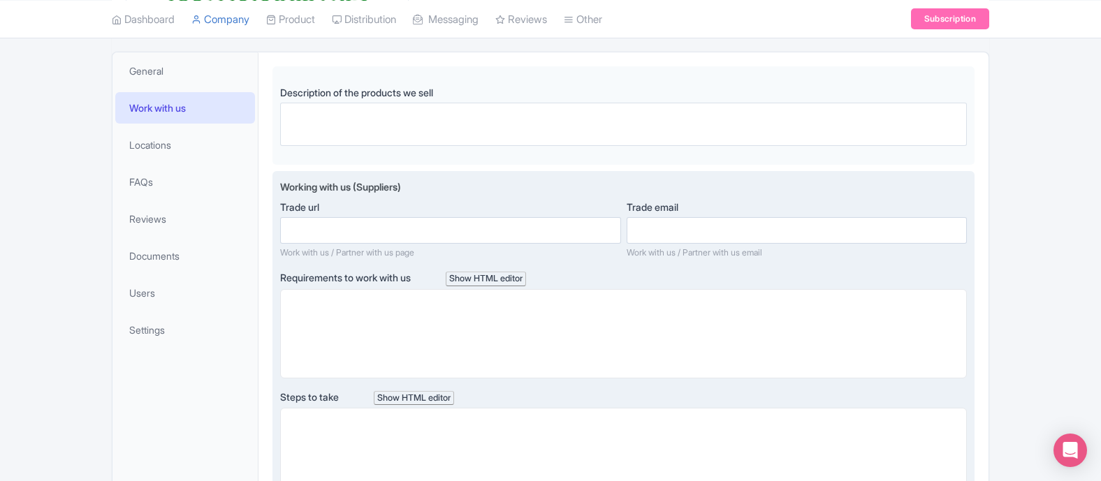
scroll to position [271, 0]
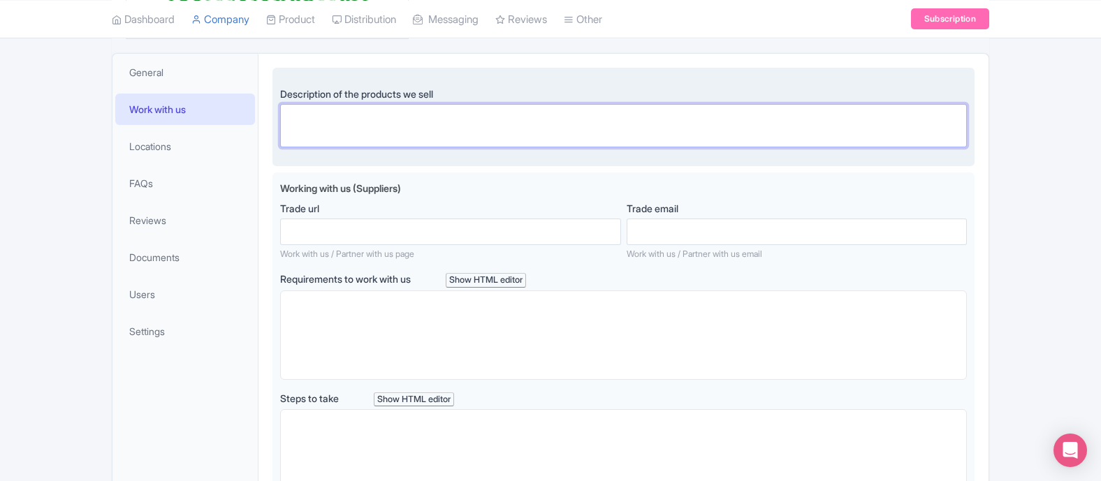
click at [345, 122] on textarea "Description of the products we sell" at bounding box center [623, 125] width 687 height 43
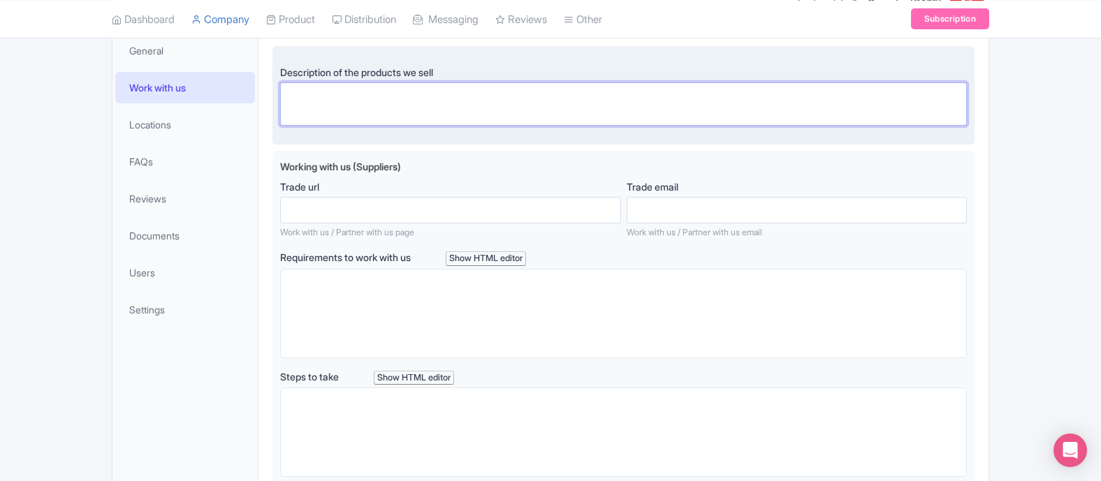
scroll to position [288, 0]
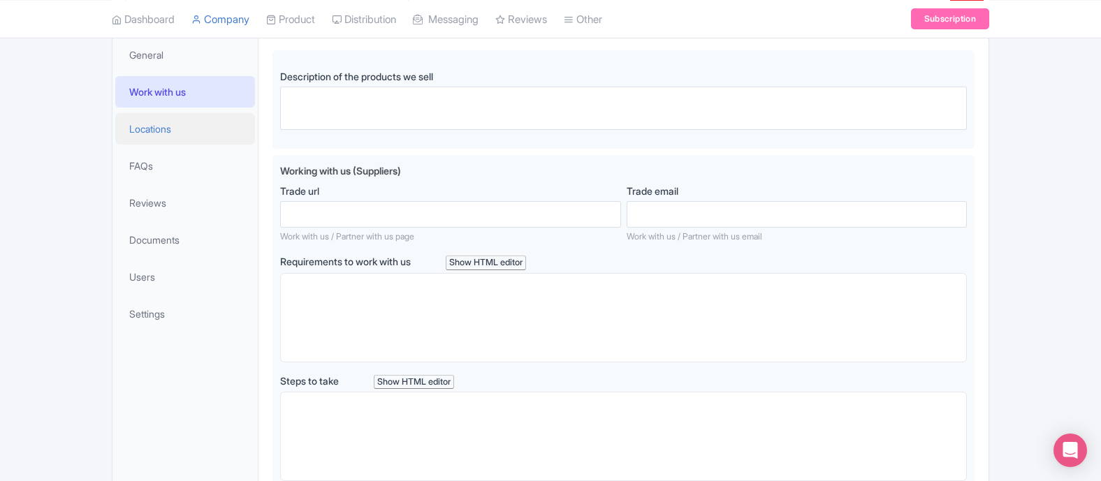
click at [147, 131] on span "Locations" at bounding box center [150, 129] width 42 height 15
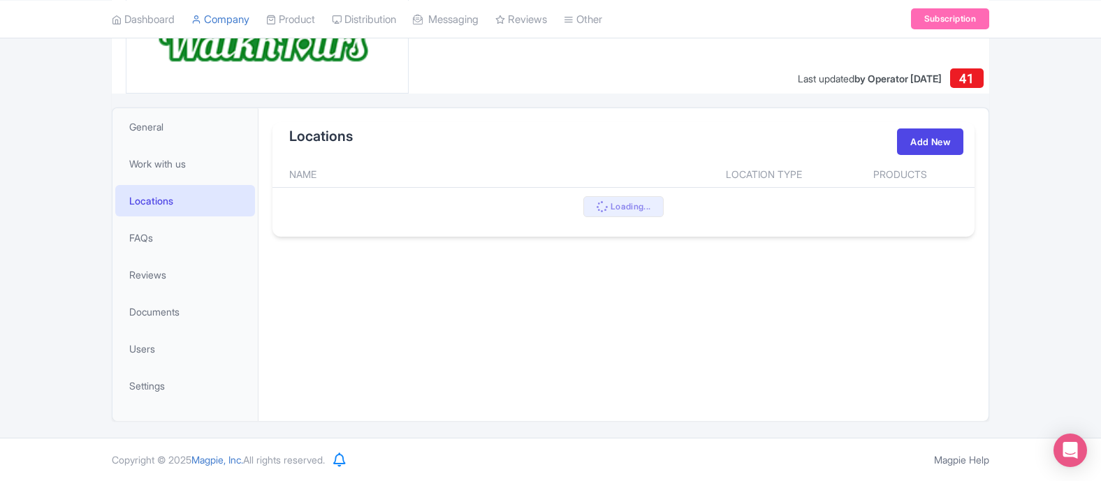
scroll to position [217, 0]
click at [174, 165] on span "Work with us" at bounding box center [157, 163] width 57 height 15
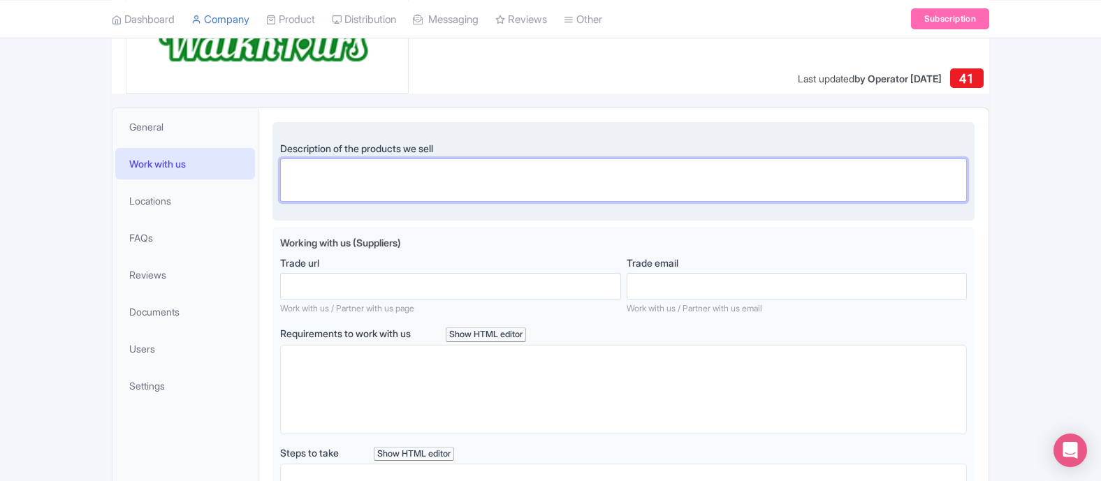
click at [448, 173] on textarea "Description of the products we sell" at bounding box center [623, 180] width 687 height 43
paste textarea "https://www.instagram.com/walkntours/?hl=en"
type textarea "https://www.instagram.com/walkntours/?hl=en"
paste textarea "Smartphone-guided (GPS) audio walking and driving tours. Explore at your own pa…"
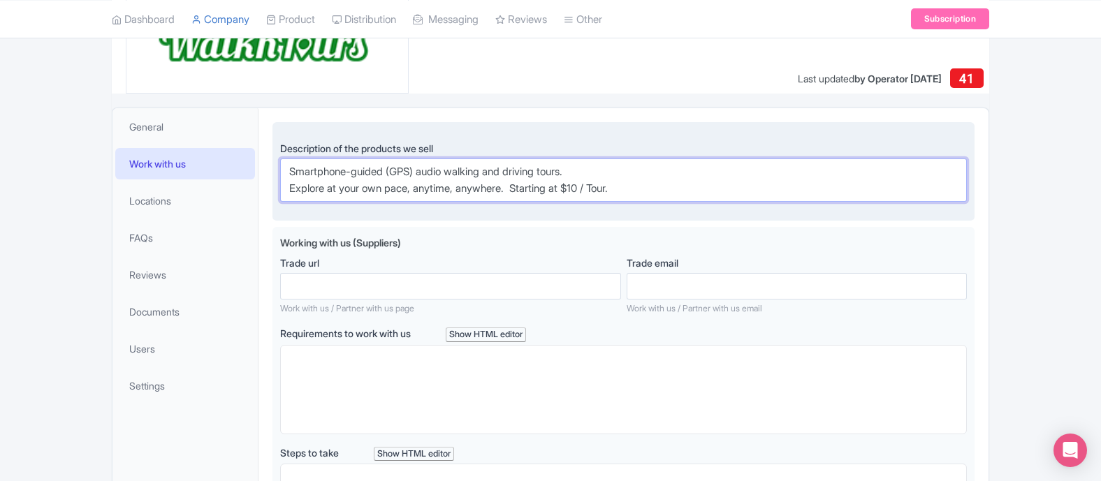
type textarea "Smartphone-guided (GPS) audio walking and driving tours. Explore at your own pa…"
click at [455, 211] on div "Description of the products we sell Smartphone-guided (GPS) audio walking and d…" at bounding box center [623, 171] width 702 height 99
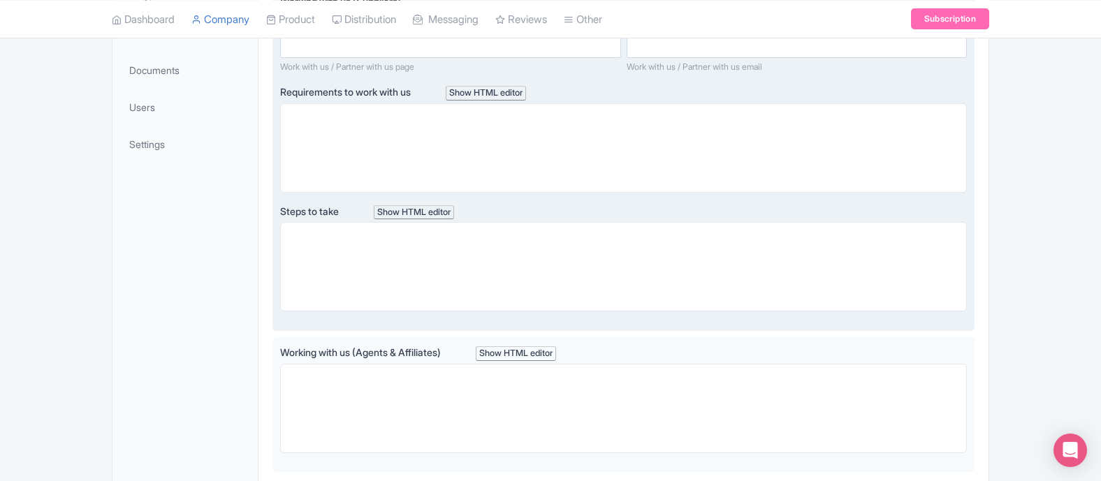
scroll to position [571, 0]
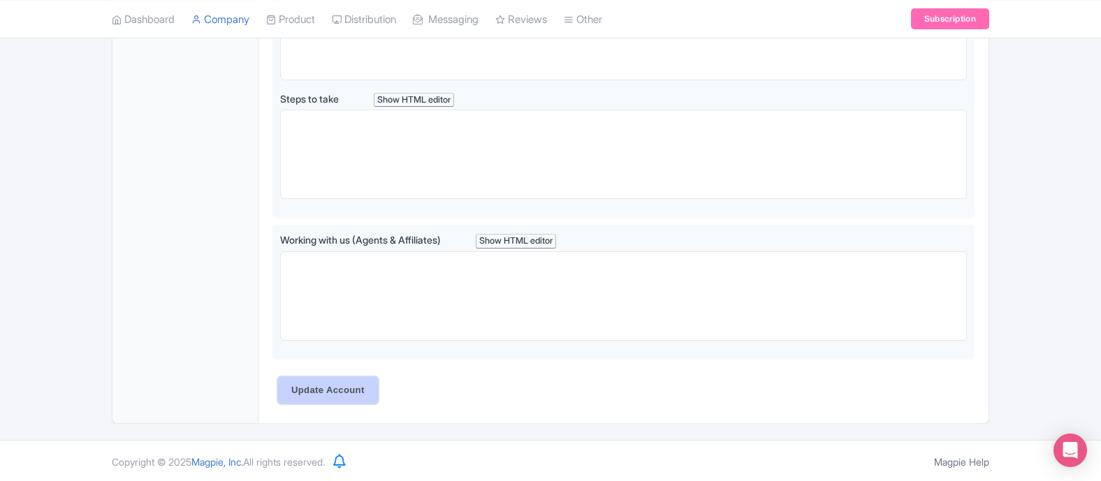
click at [337, 388] on input "Update Account" at bounding box center [328, 390] width 100 height 27
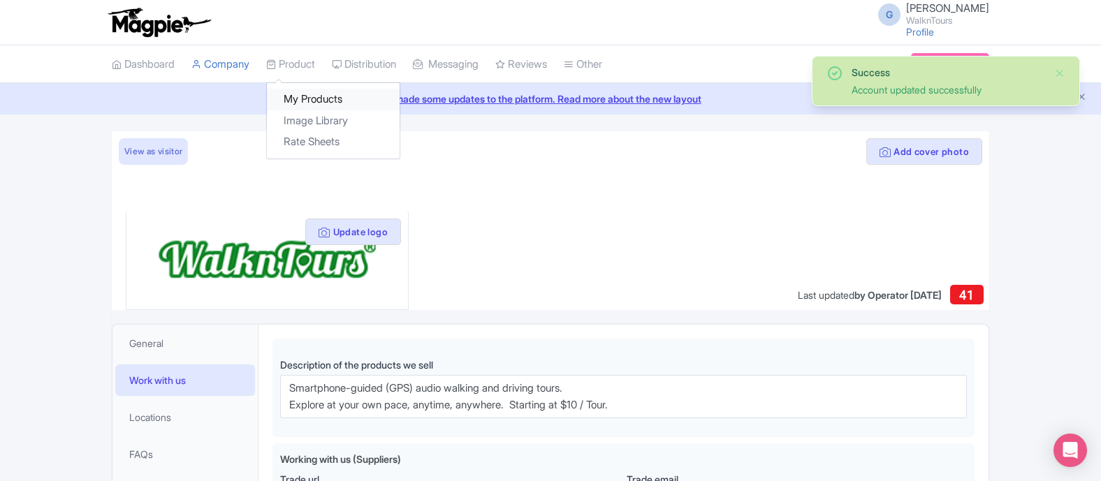
click at [313, 103] on link "My Products" at bounding box center [333, 100] width 133 height 22
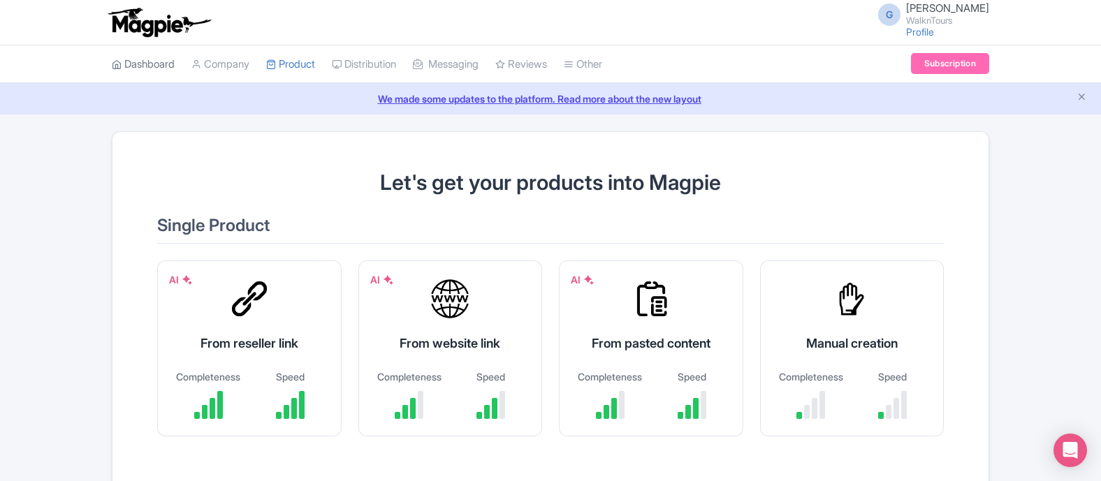
click at [147, 68] on link "Dashboard" at bounding box center [143, 64] width 63 height 38
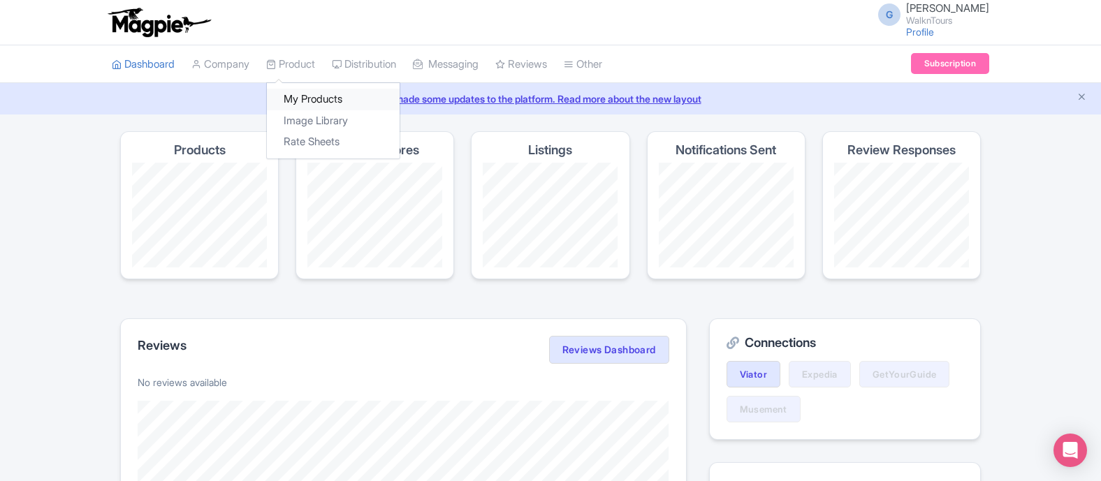
click at [328, 97] on link "My Products" at bounding box center [333, 100] width 133 height 22
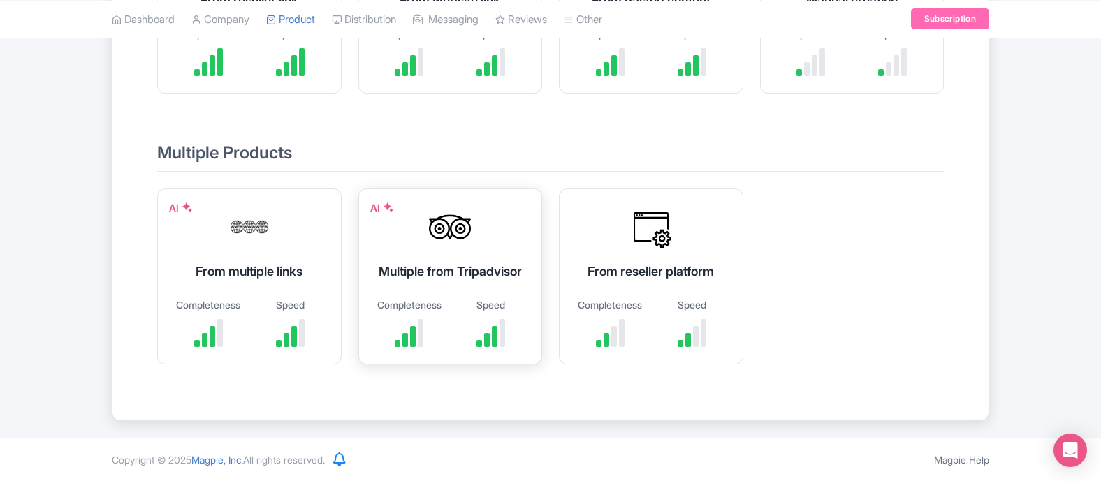
scroll to position [362, 0]
click at [472, 267] on div "Multiple from Tripadvisor" at bounding box center [450, 271] width 149 height 19
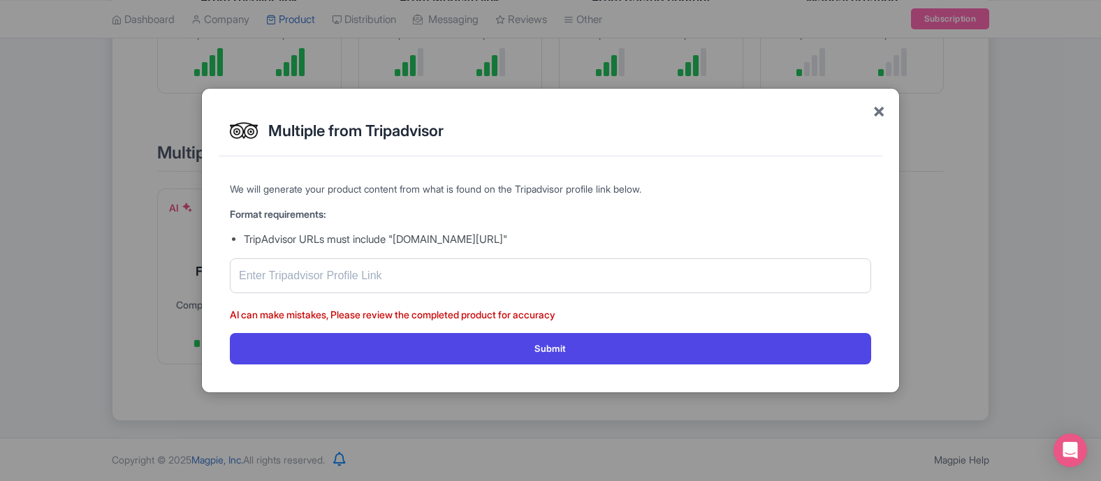
click at [877, 104] on span "×" at bounding box center [878, 110] width 13 height 29
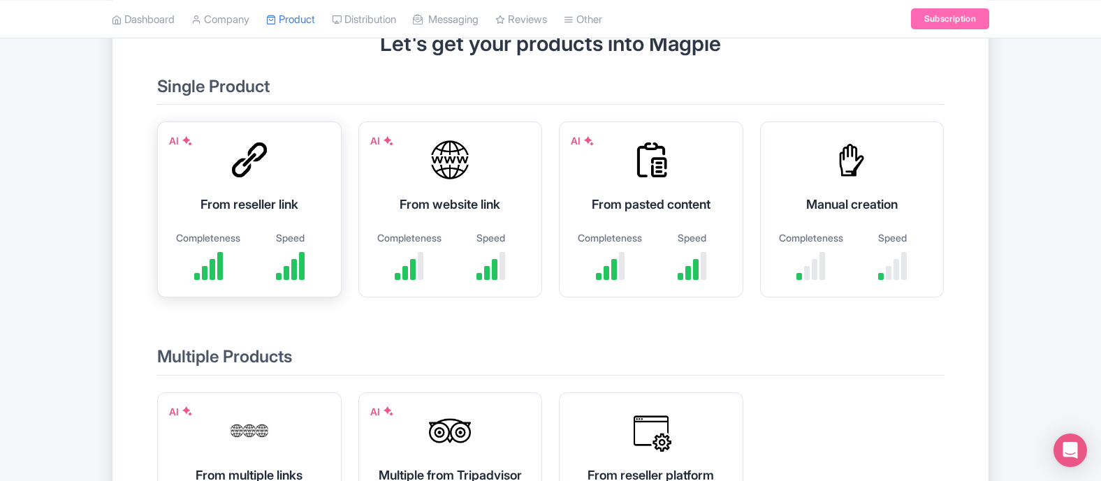
scroll to position [146, 0]
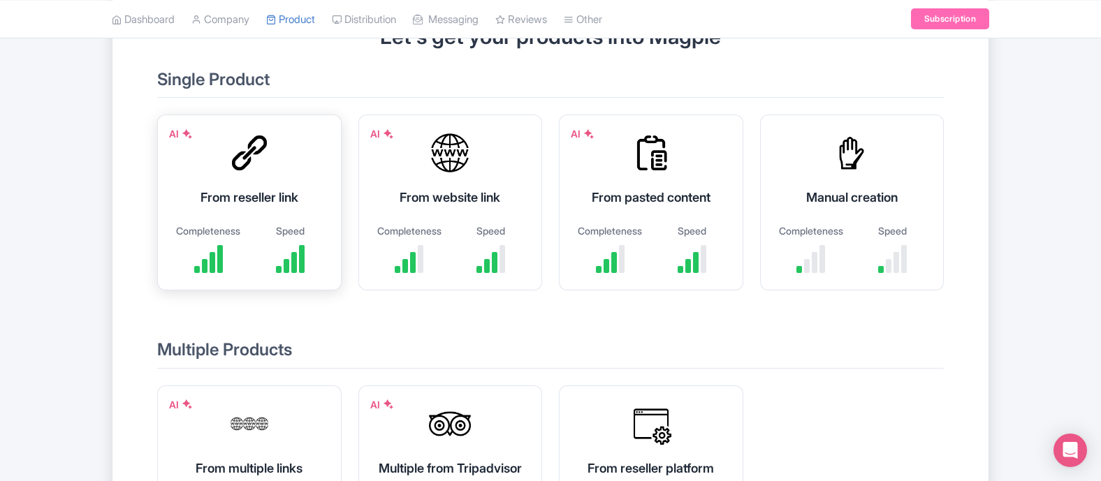
click at [269, 227] on div "Speed" at bounding box center [290, 230] width 68 height 15
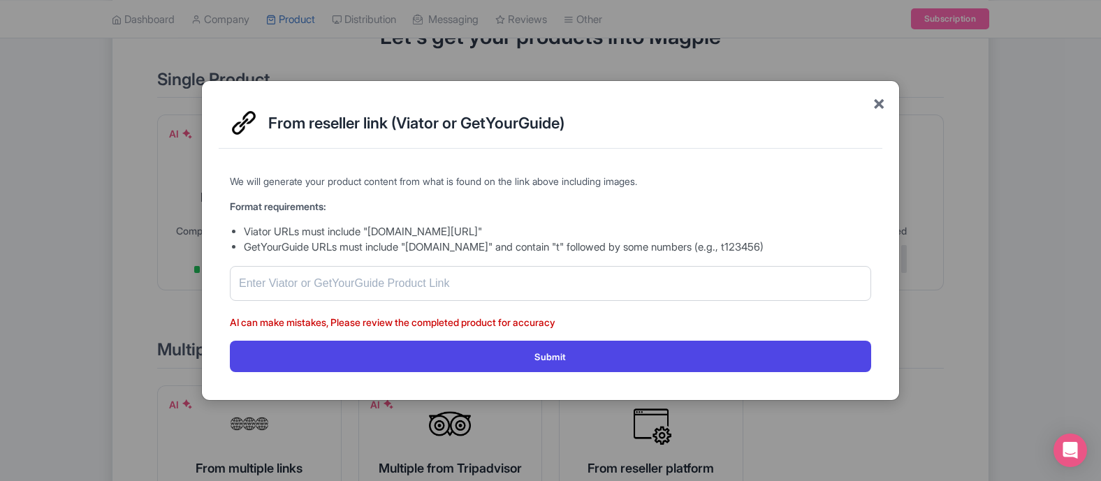
click at [882, 101] on span "×" at bounding box center [878, 102] width 13 height 29
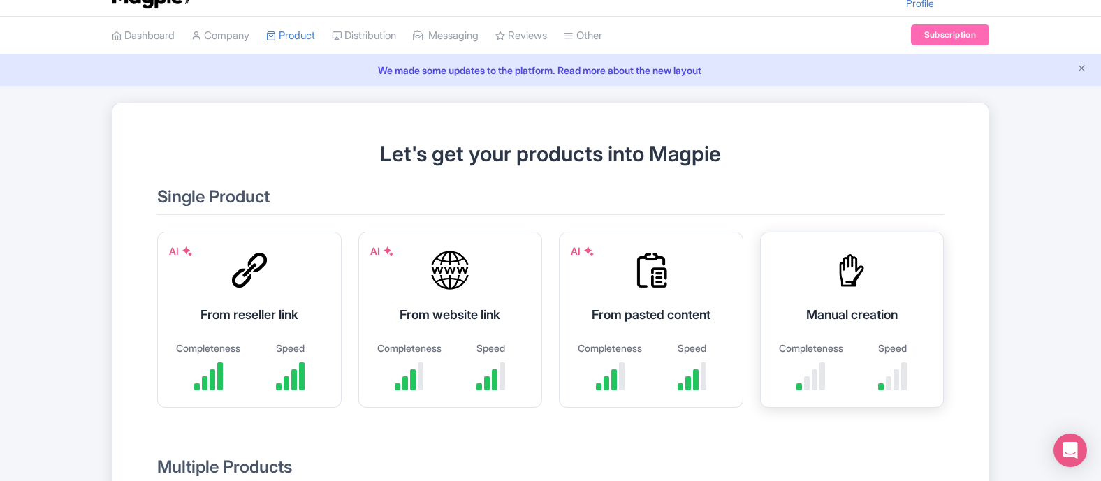
scroll to position [0, 0]
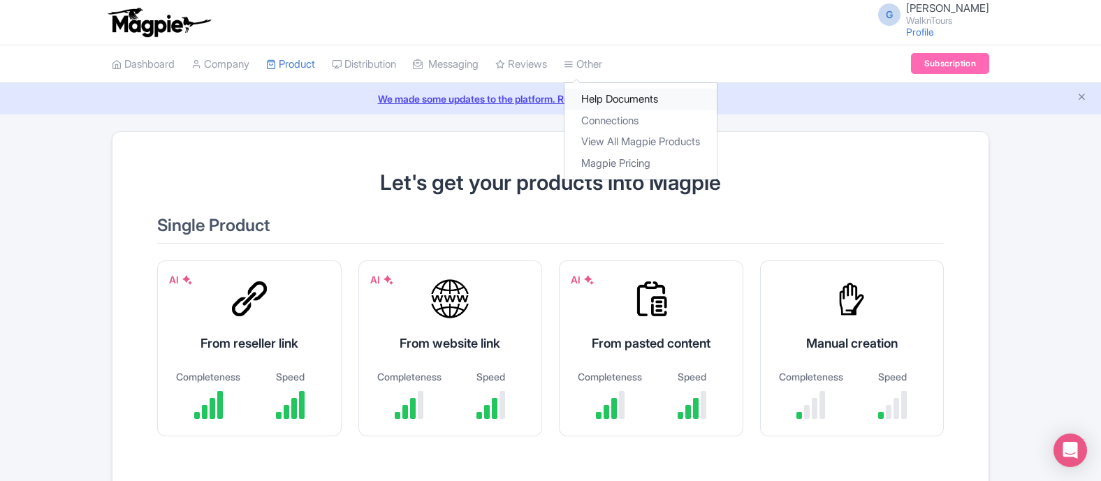
click at [605, 98] on link "Help Documents" at bounding box center [640, 100] width 152 height 22
click at [629, 98] on link "Help Documents" at bounding box center [640, 100] width 152 height 22
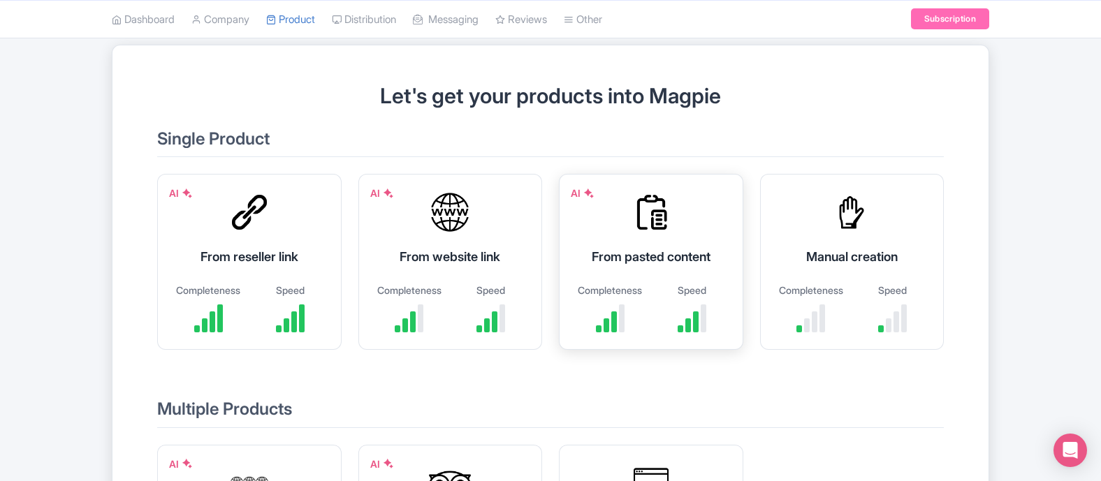
scroll to position [87, 0]
click at [302, 290] on div "Speed" at bounding box center [290, 289] width 68 height 15
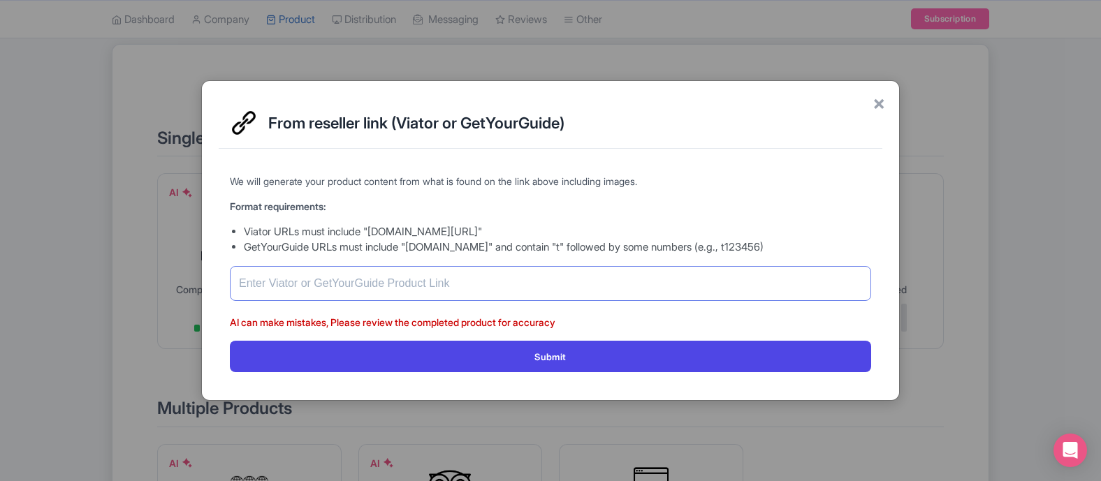
click at [477, 276] on input "text" at bounding box center [550, 283] width 641 height 35
paste input "https://www.viator.com/tours/Montgomery/The-Montgomery-Civil-Rights-Walk-of-Fre…"
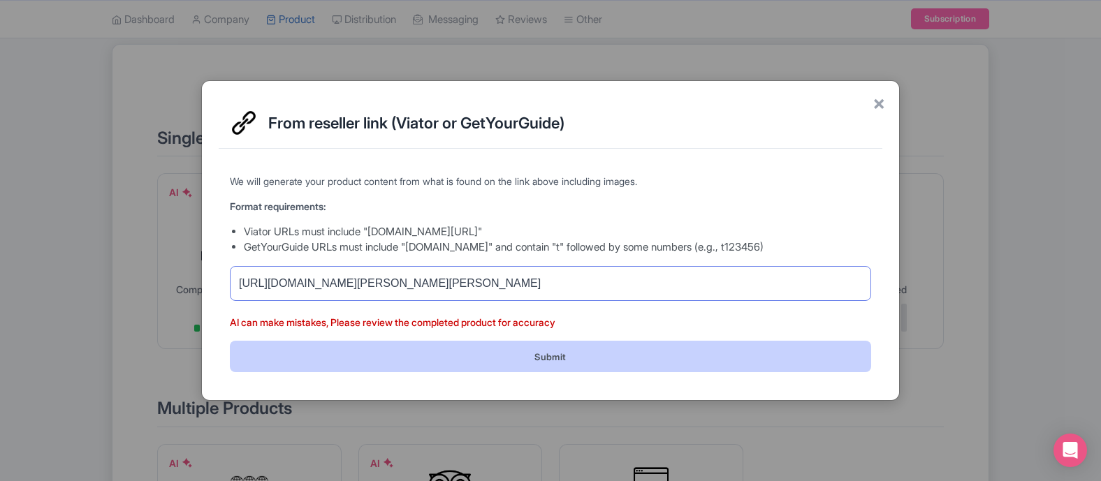
type input "https://www.viator.com/tours/Montgomery/The-Montgomery-Civil-Rights-Walk-of-Fre…"
click at [515, 361] on button "Submit" at bounding box center [550, 356] width 641 height 31
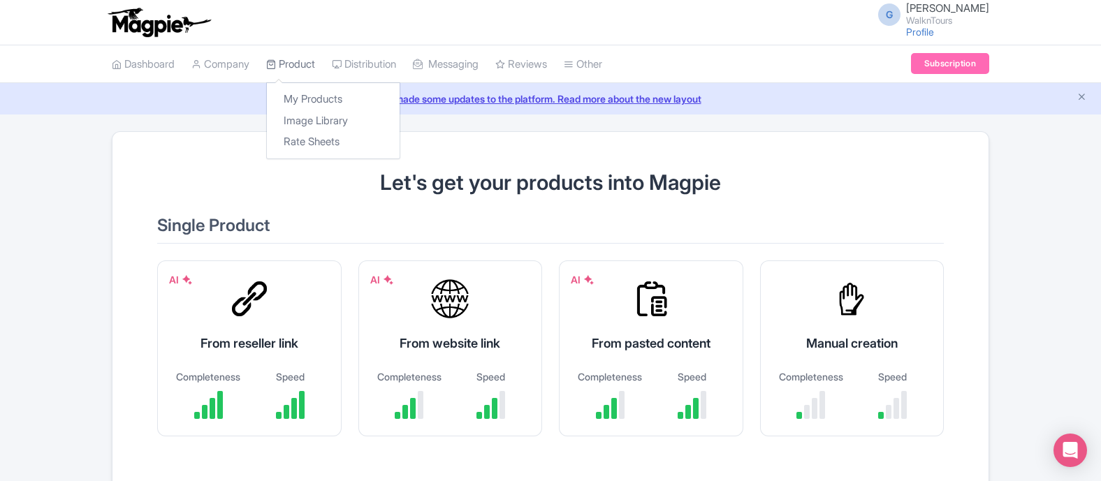
click at [302, 68] on link "Product" at bounding box center [290, 64] width 49 height 38
click at [312, 95] on link "My Products" at bounding box center [333, 100] width 133 height 22
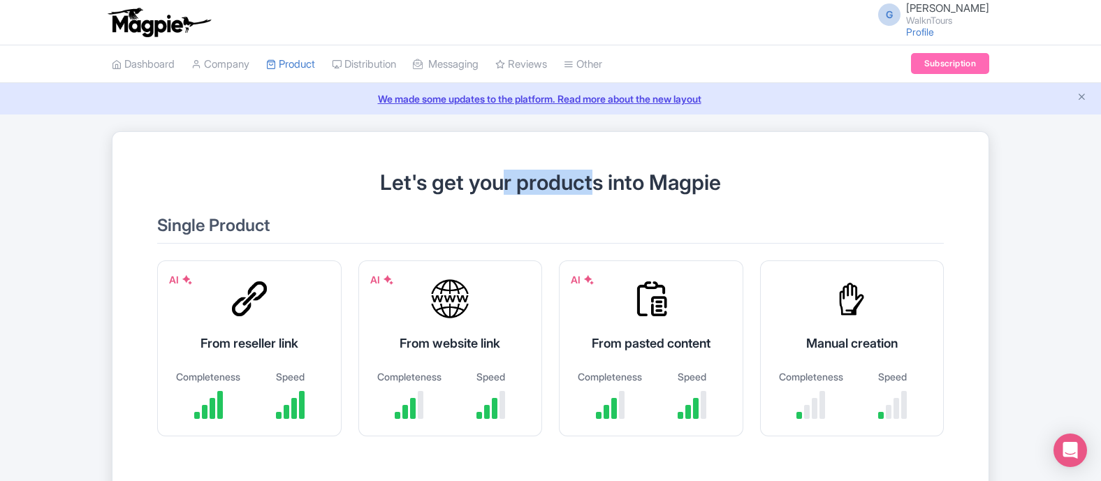
drag, startPoint x: 491, startPoint y: 189, endPoint x: 587, endPoint y: 186, distance: 95.7
click at [587, 186] on h1 "Let's get your products into Magpie" at bounding box center [550, 182] width 786 height 23
click at [150, 63] on link "Dashboard" at bounding box center [143, 64] width 63 height 38
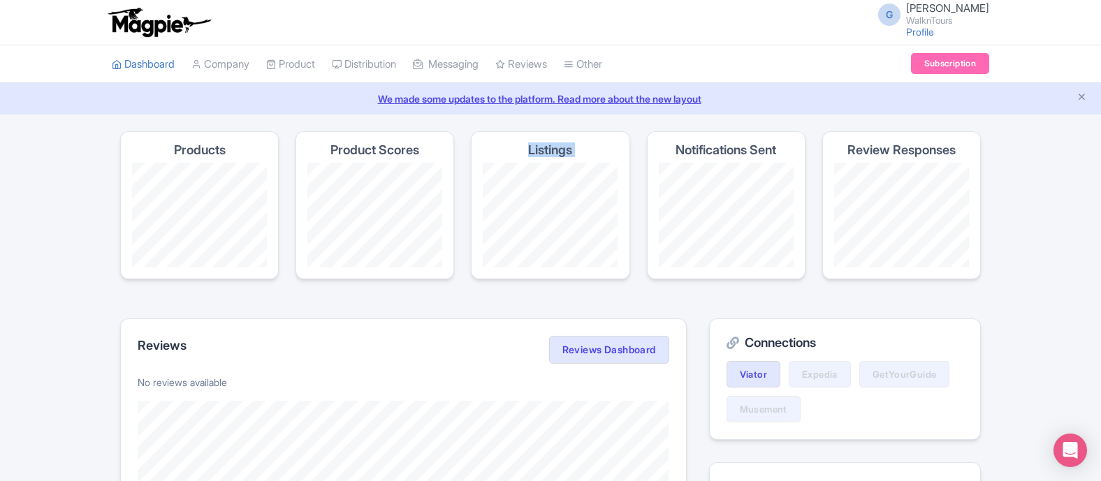
click at [597, 251] on div "Listings" at bounding box center [550, 205] width 159 height 148
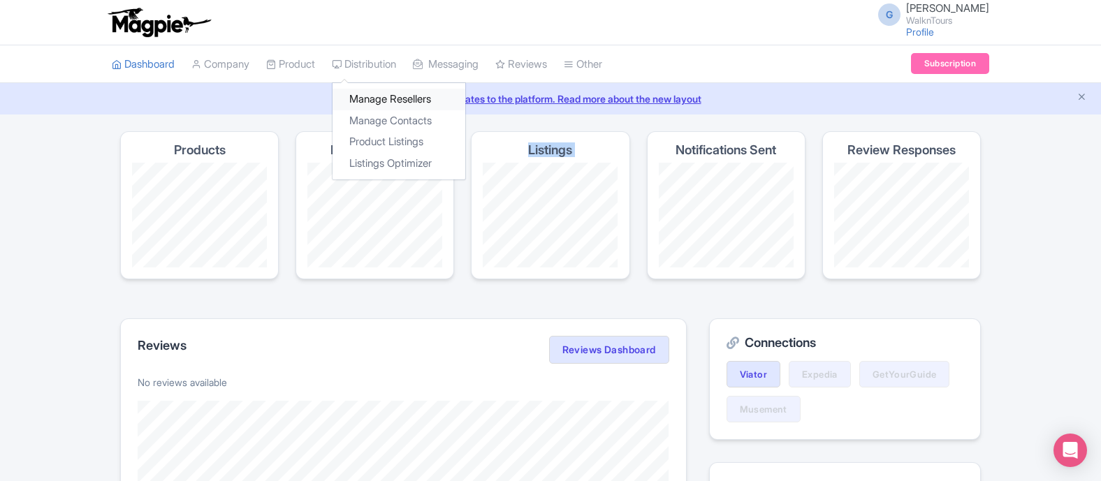
click at [396, 100] on link "Manage Resellers" at bounding box center [398, 100] width 133 height 22
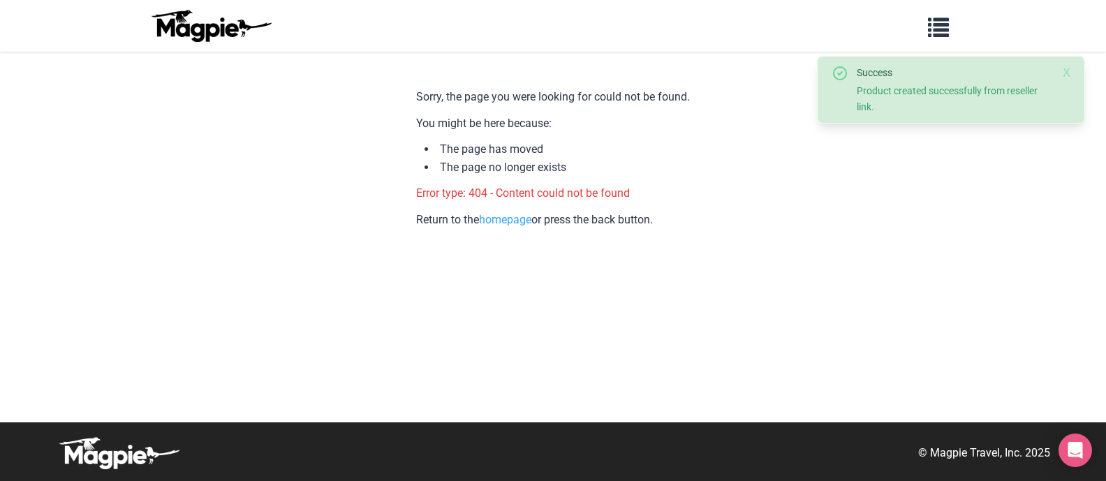
drag, startPoint x: 576, startPoint y: 96, endPoint x: 586, endPoint y: 244, distance: 148.4
click at [586, 244] on div "Sorry, the page you were looking for could not be found. You might be here beca…" at bounding box center [553, 237] width 274 height 315
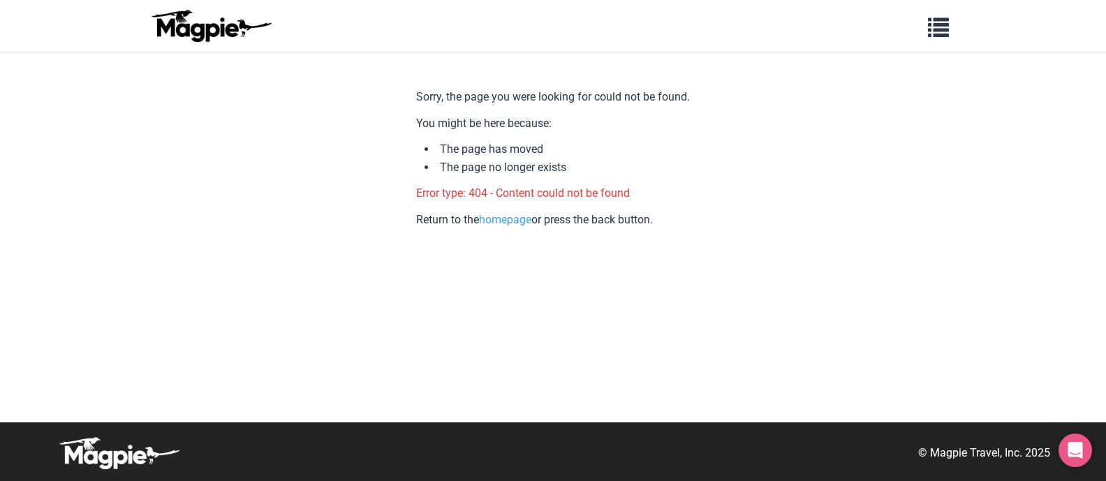
drag, startPoint x: 451, startPoint y: 194, endPoint x: 451, endPoint y: 252, distance: 58.0
click at [451, 252] on div "Sorry, the page you were looking for could not be found. You might be here beca…" at bounding box center [553, 237] width 274 height 315
click at [510, 223] on link "homepage" at bounding box center [505, 219] width 52 height 13
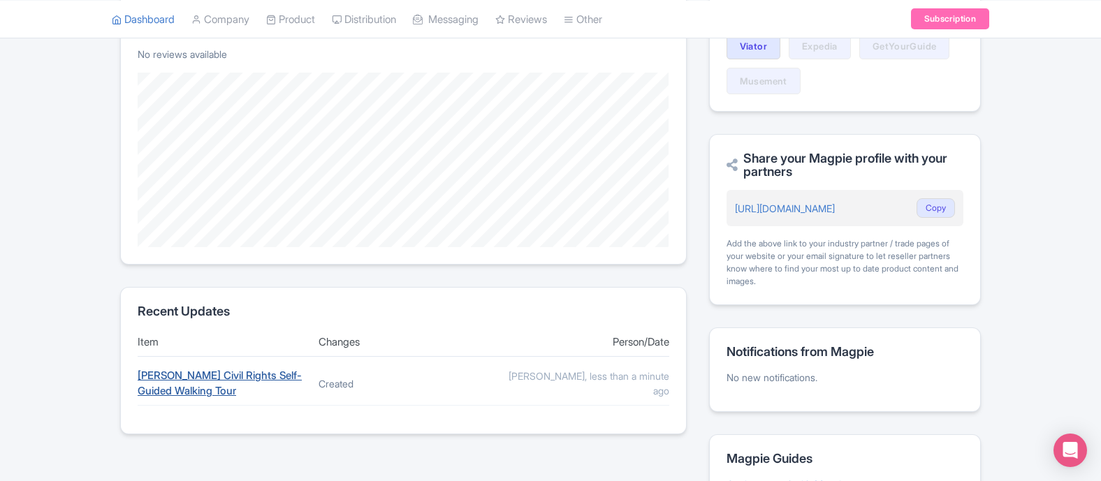
scroll to position [386, 0]
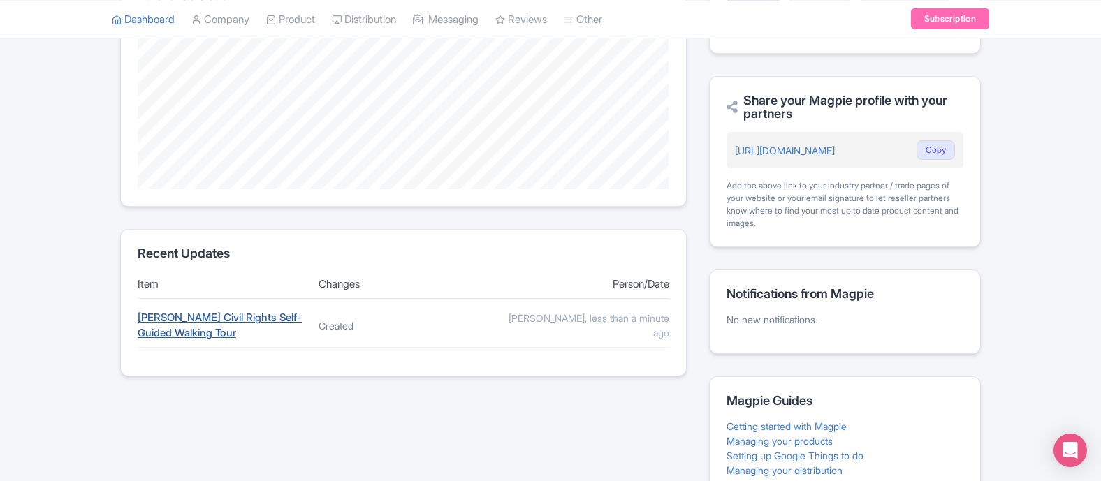
click at [202, 328] on link "[PERSON_NAME] Civil Rights Self-Guided Walking Tour" at bounding box center [220, 325] width 164 height 29
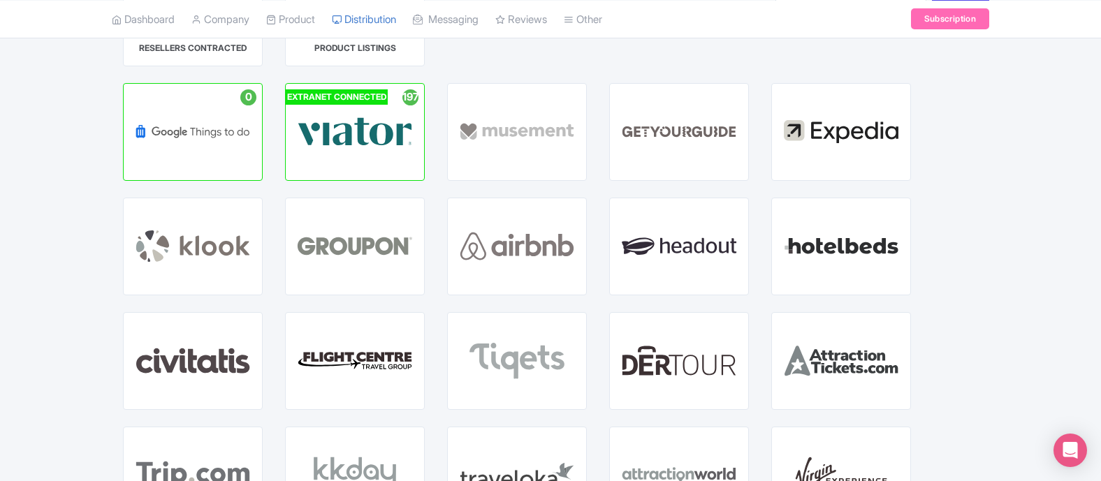
scroll to position [150, 0]
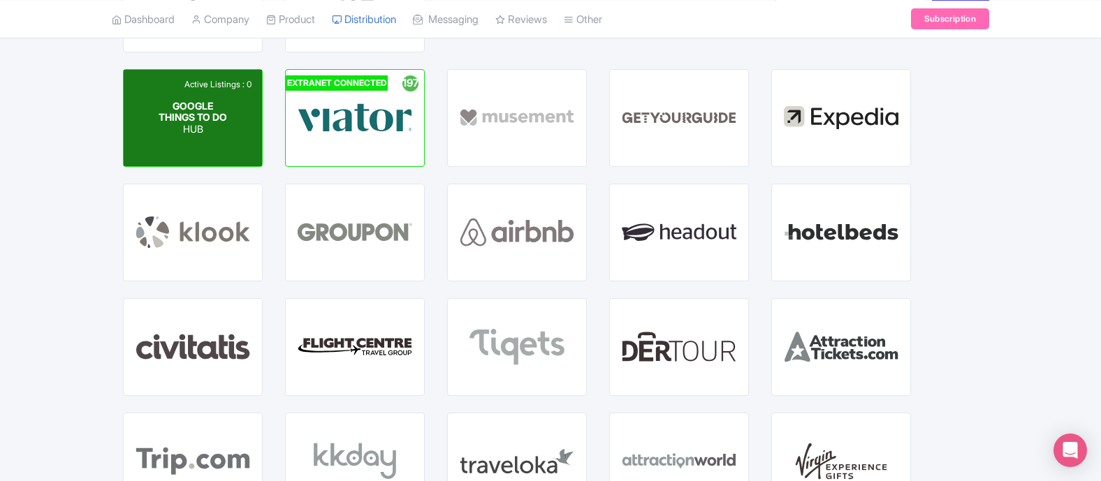
click at [209, 111] on span "GOOGLE THINGS TO DO" at bounding box center [193, 111] width 68 height 24
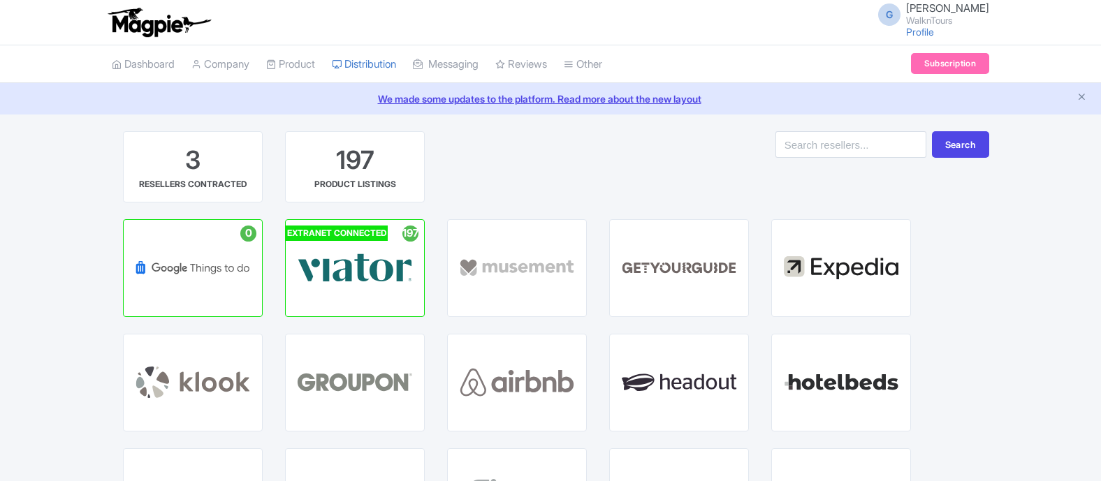
scroll to position [150, 0]
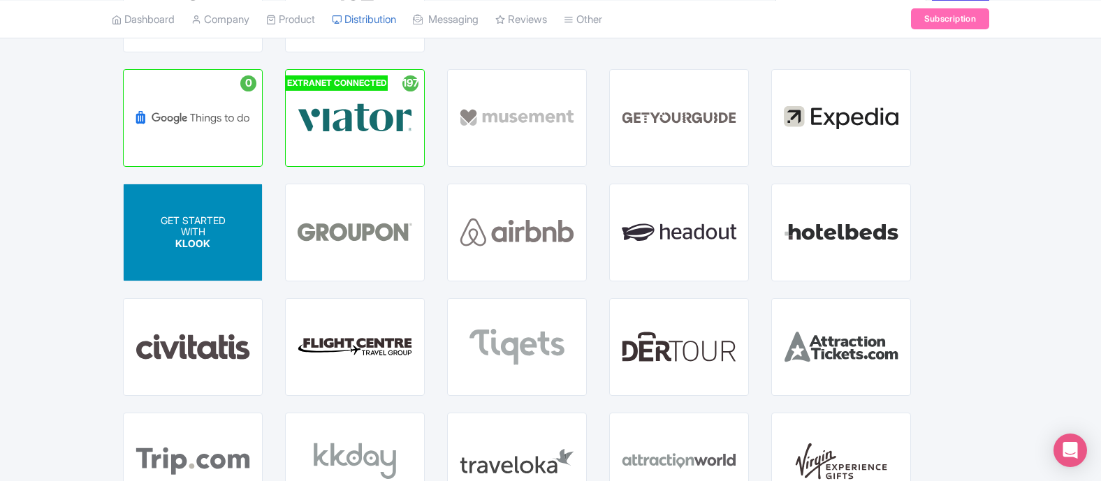
click at [218, 237] on p "WITH" at bounding box center [193, 232] width 65 height 12
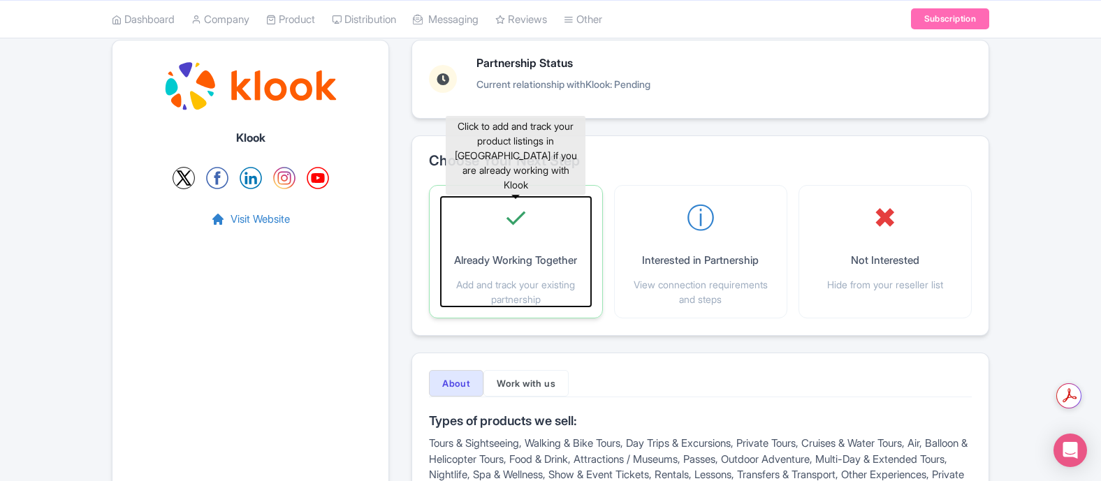
click at [506, 295] on p "Add and track your existing partnership" at bounding box center [515, 291] width 149 height 29
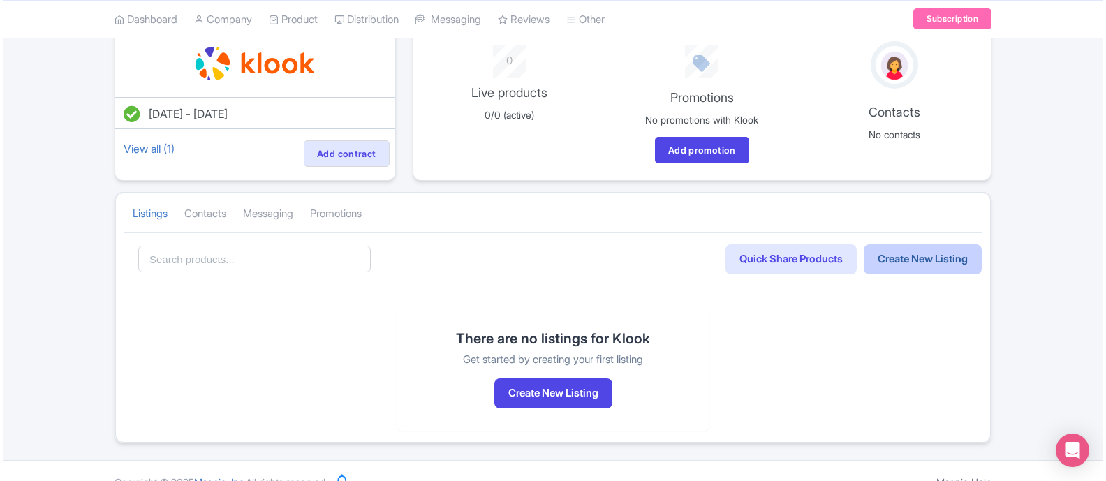
scroll to position [129, 0]
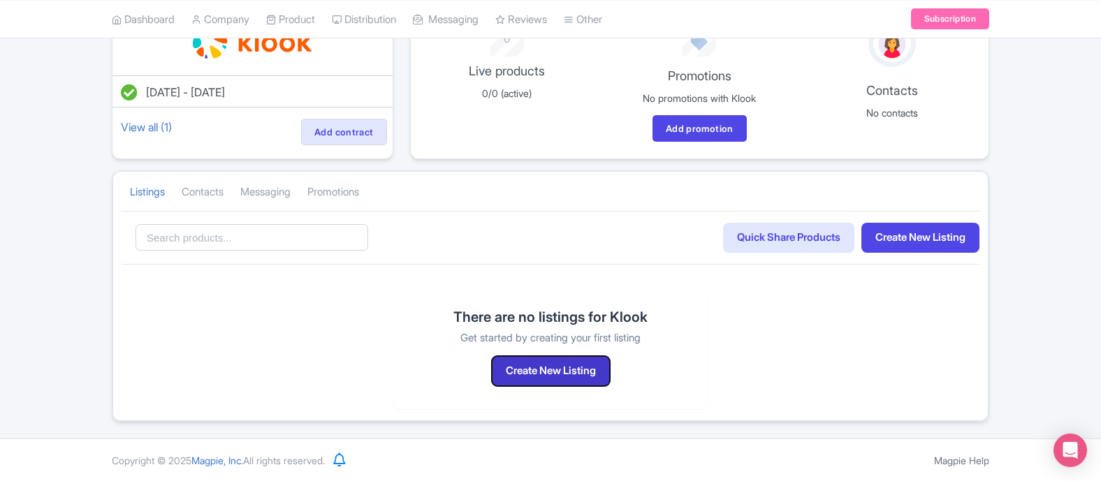
click at [557, 362] on button "Create New Listing" at bounding box center [551, 371] width 118 height 30
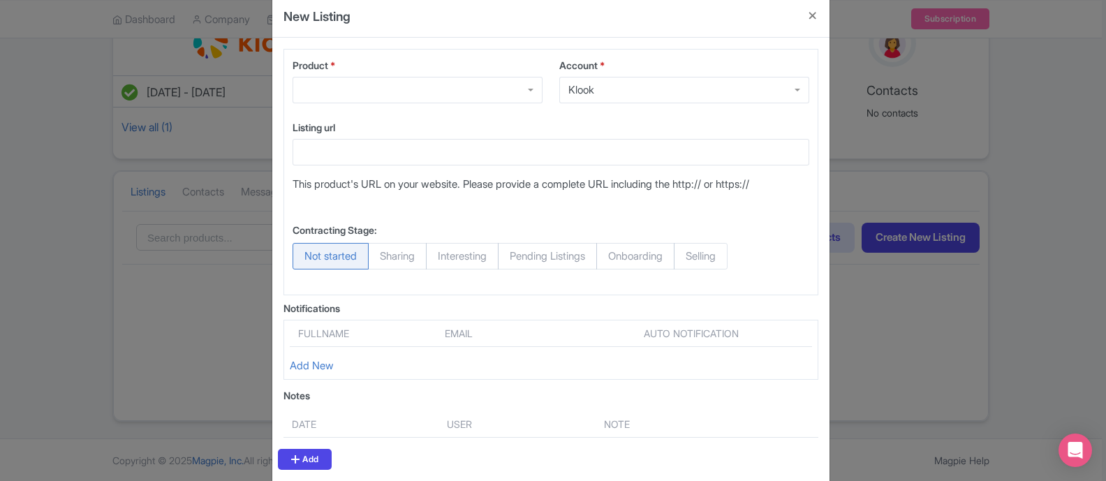
scroll to position [94, 0]
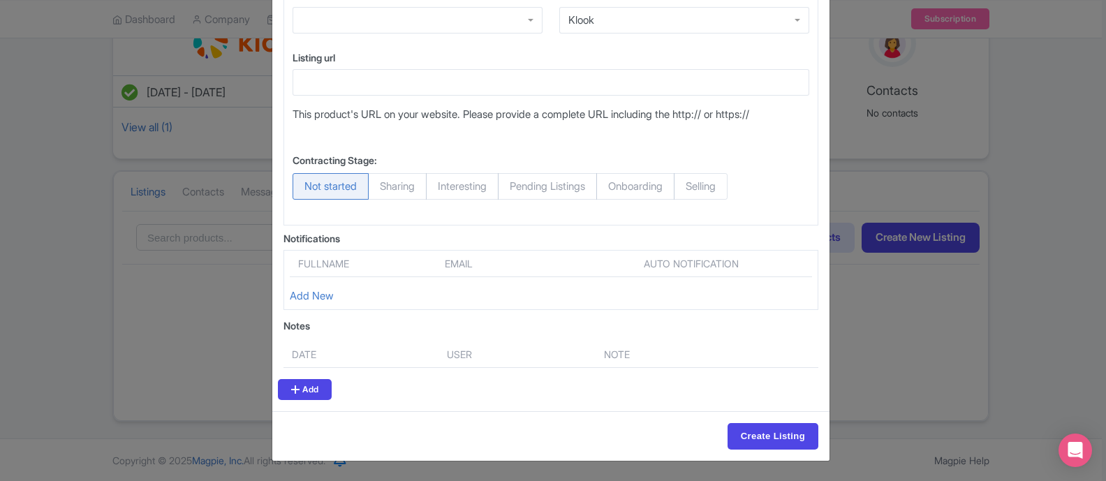
click at [339, 355] on th "Date" at bounding box center [361, 355] width 155 height 27
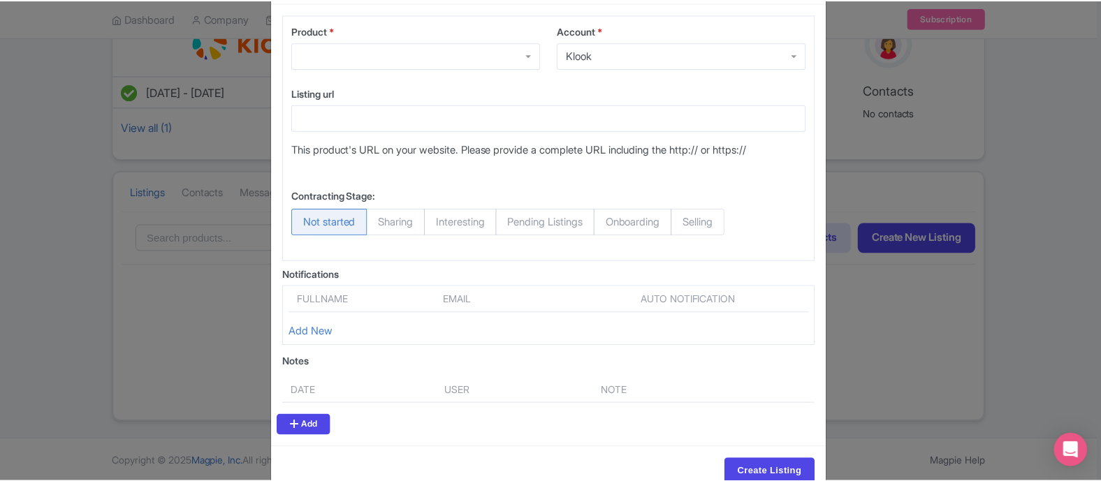
scroll to position [0, 0]
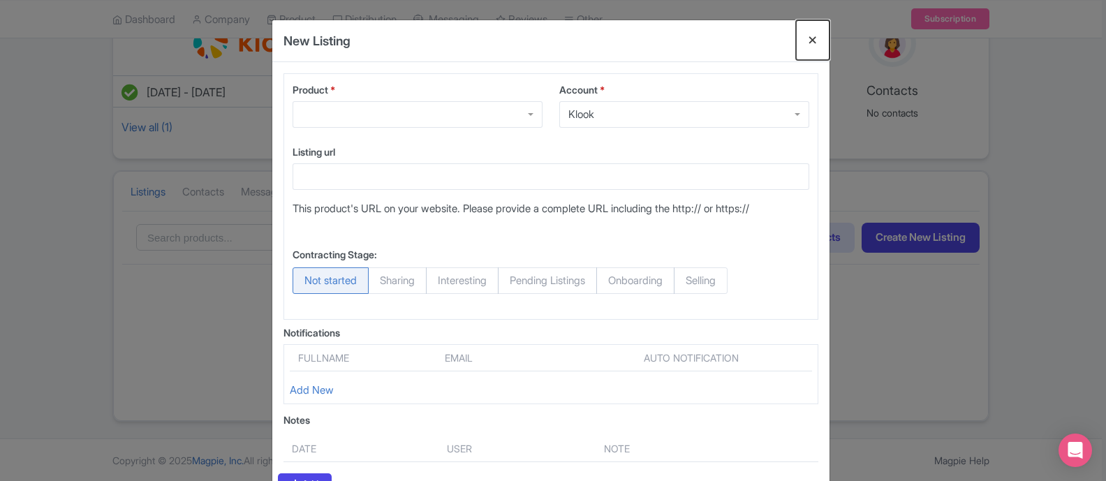
click at [809, 37] on button "Close" at bounding box center [813, 40] width 34 height 40
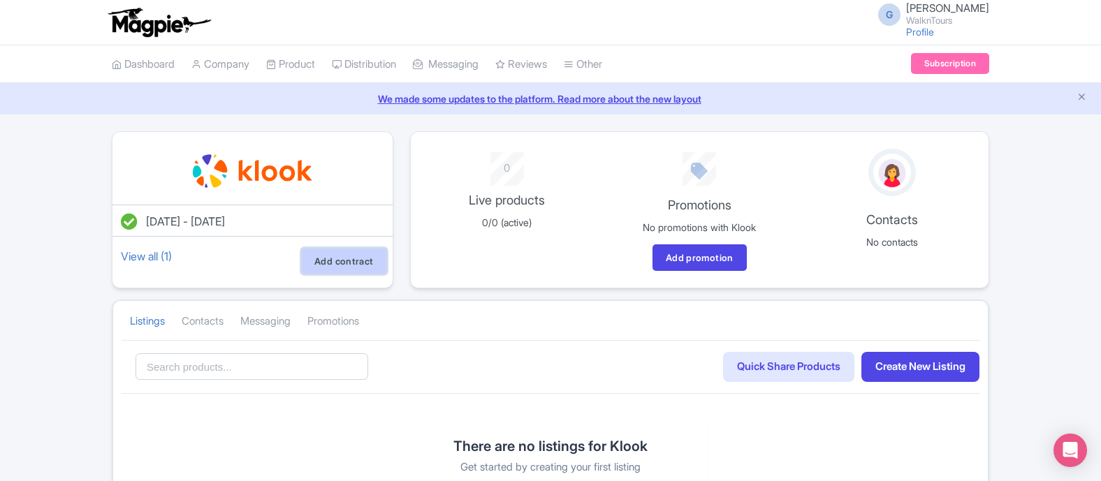
click at [358, 262] on link "Add contract" at bounding box center [344, 261] width 86 height 27
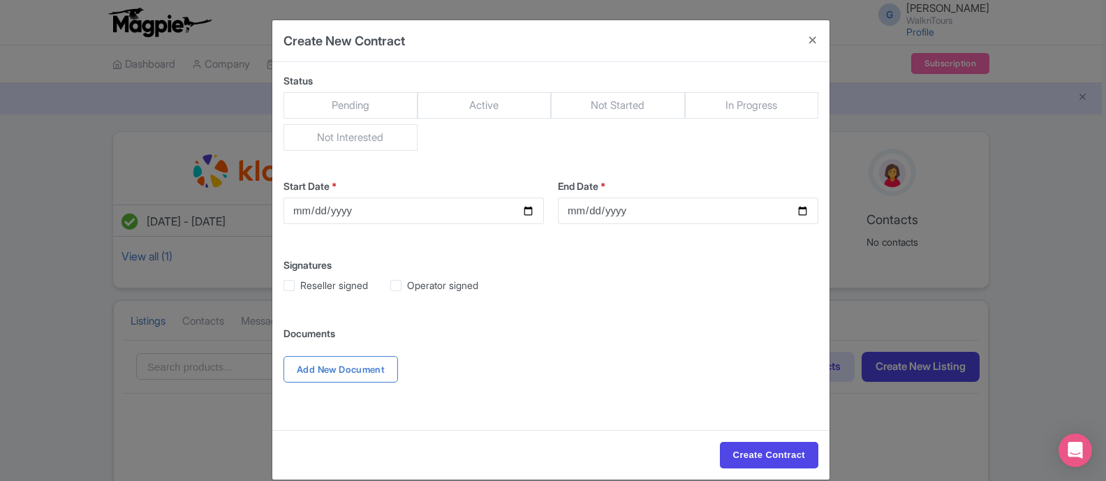
click at [514, 104] on span "Active" at bounding box center [485, 105] width 134 height 27
click at [432, 104] on input "Active" at bounding box center [425, 99] width 14 height 14
radio input "true"
click at [809, 42] on button "Close" at bounding box center [813, 40] width 34 height 40
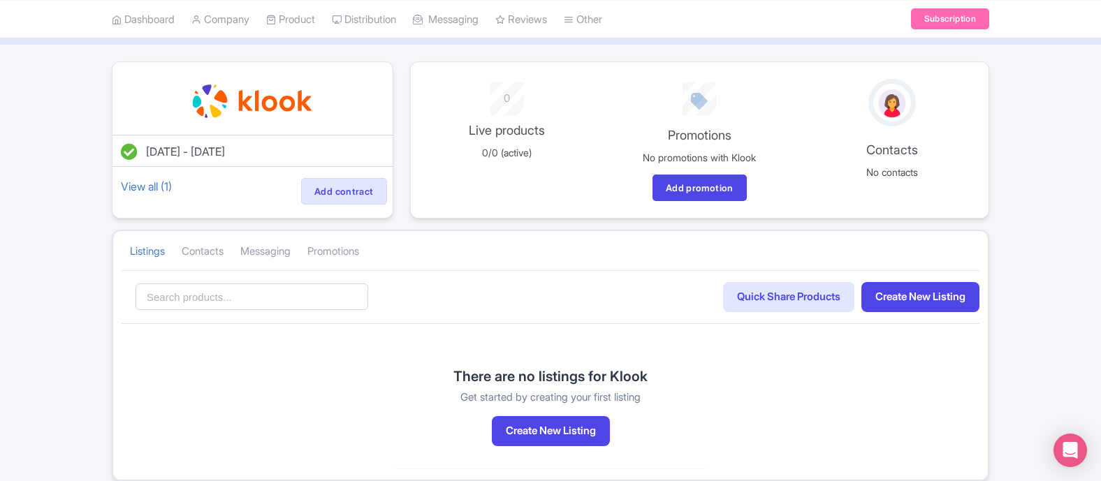
scroll to position [129, 0]
